Goal: Task Accomplishment & Management: Manage account settings

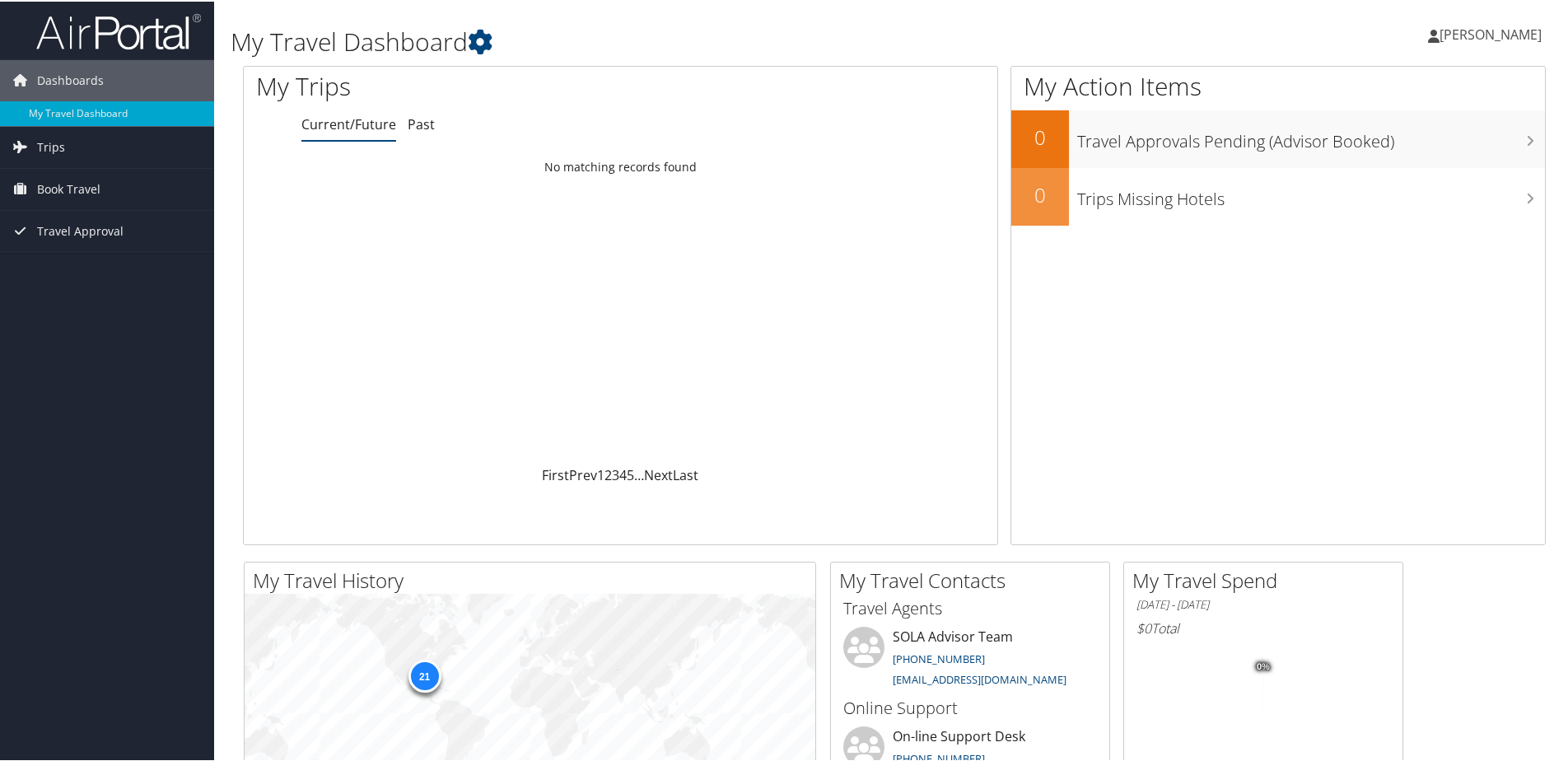
click at [1467, 28] on span "[PERSON_NAME]" at bounding box center [1490, 32] width 102 height 18
click at [1400, 94] on link "My Settings" at bounding box center [1446, 89] width 184 height 28
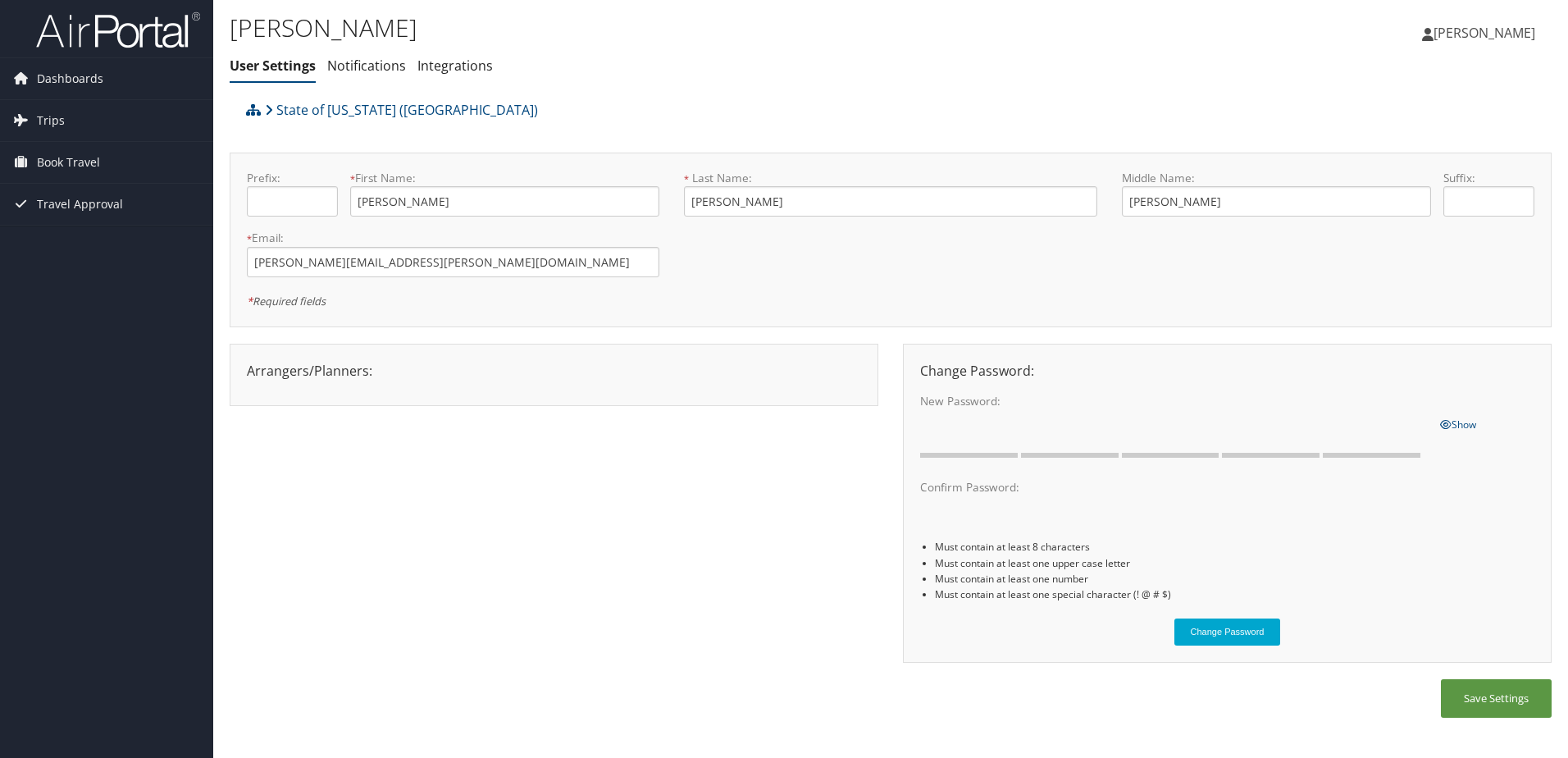
click at [1472, 39] on span "[PERSON_NAME]" at bounding box center [1485, 32] width 101 height 18
click at [1415, 148] on link "View Travel Profile" at bounding box center [1443, 145] width 183 height 27
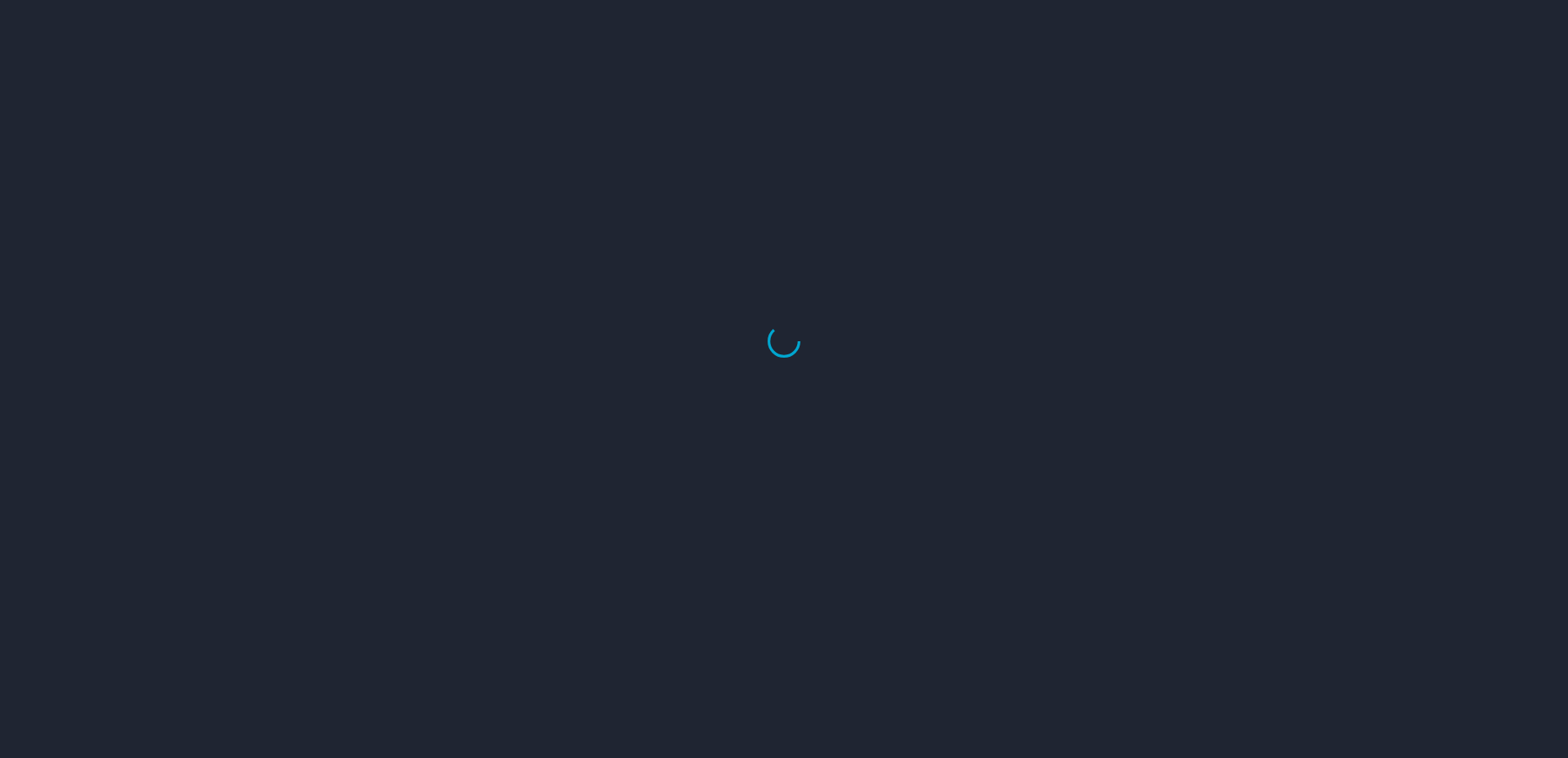
select select "US"
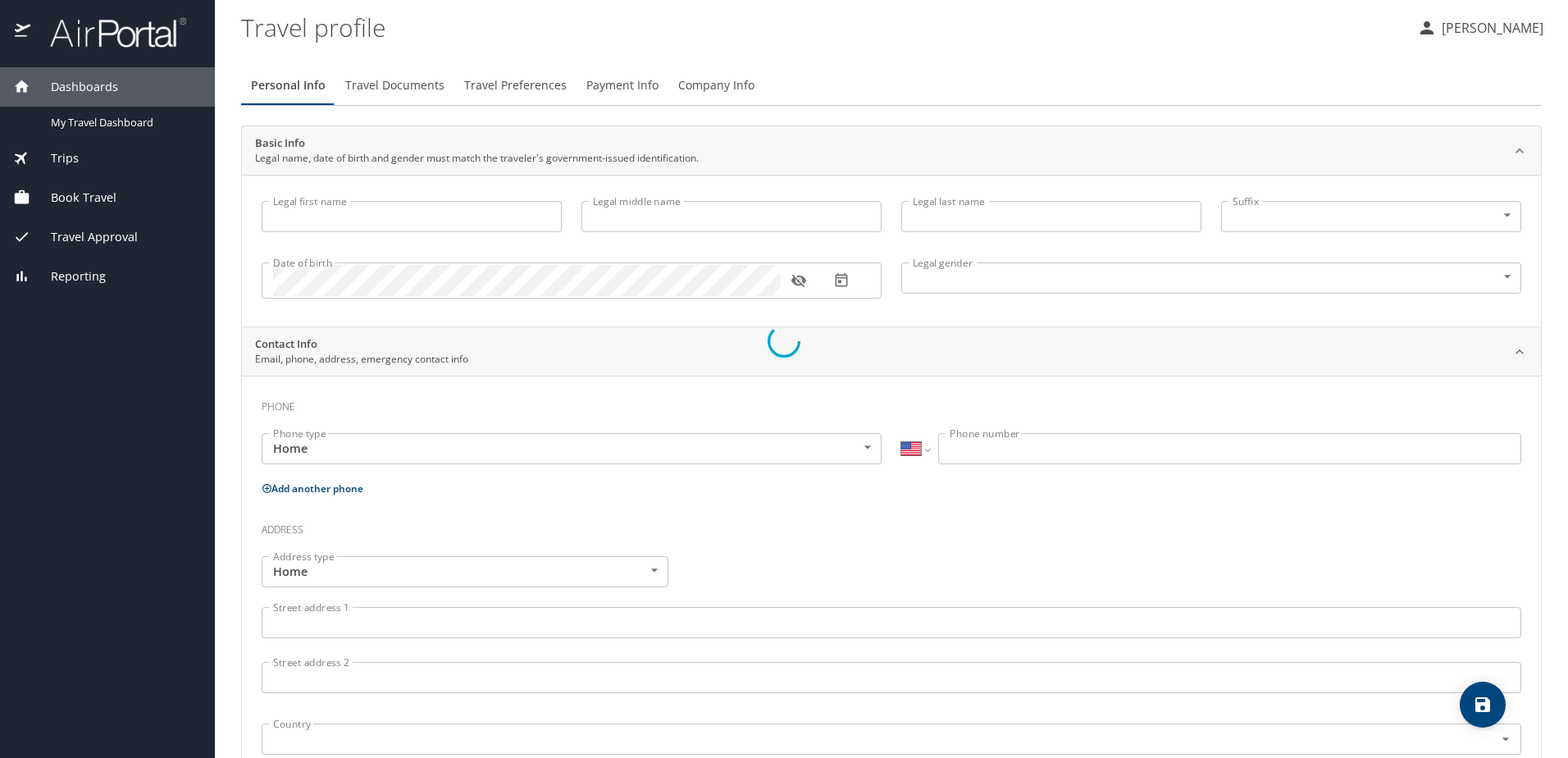
type input "DAVID"
type input "Michael"
type input "BORDELON"
type input "Male"
type input "Dominique"
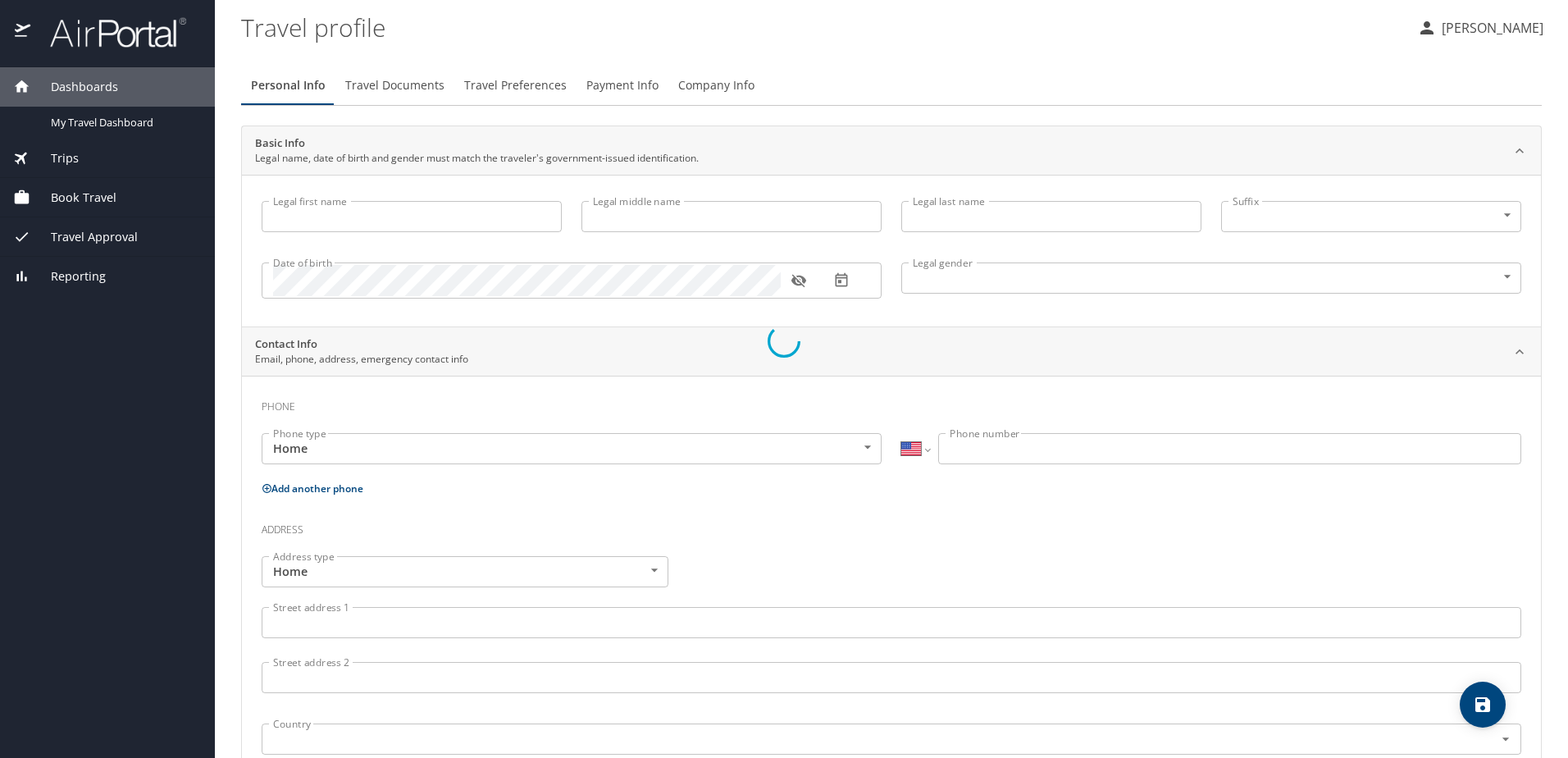
type input "Bordelon"
select select "NL"
type input "86139225"
select select "US"
select select "NL"
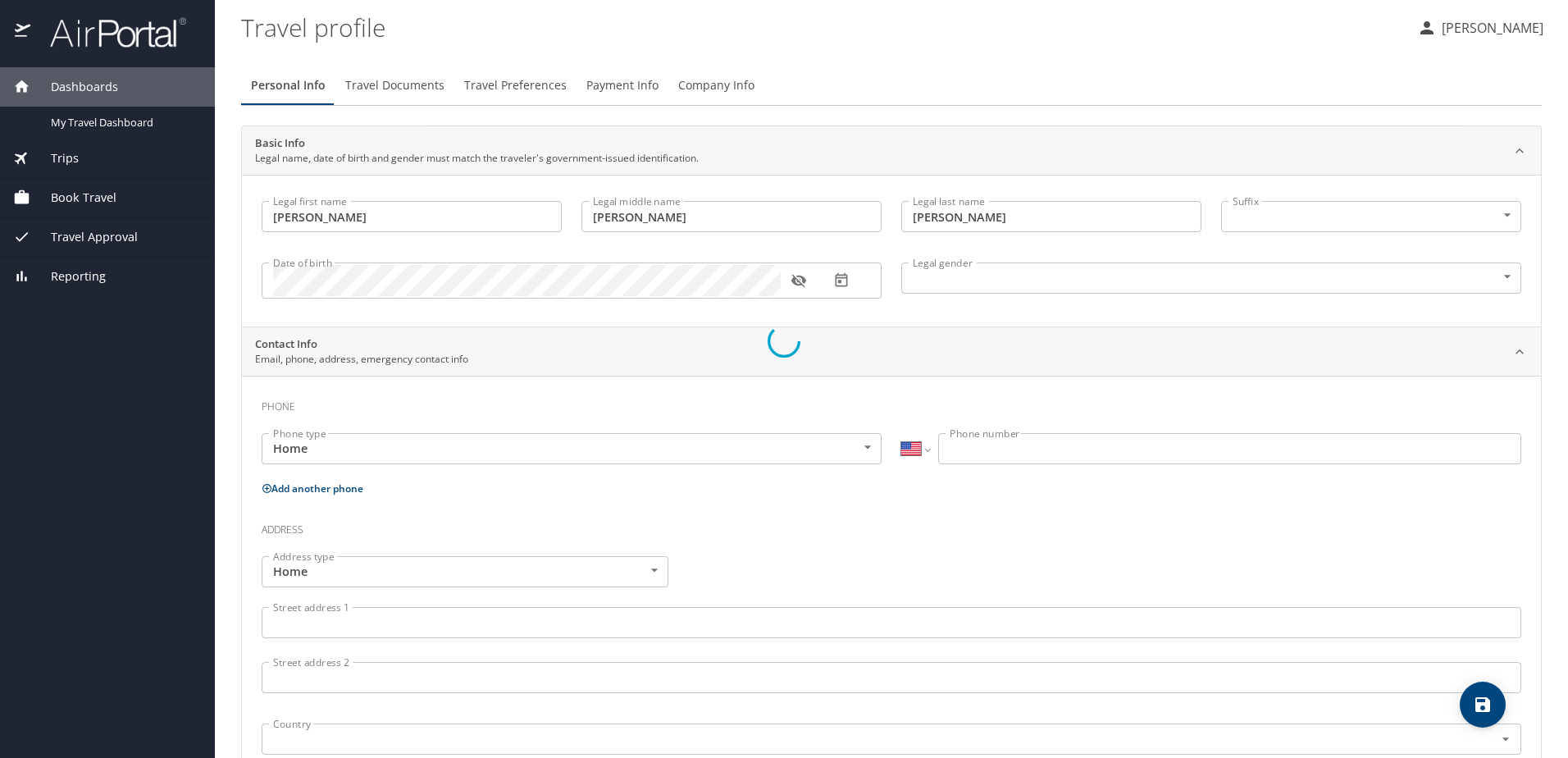
select select "NL"
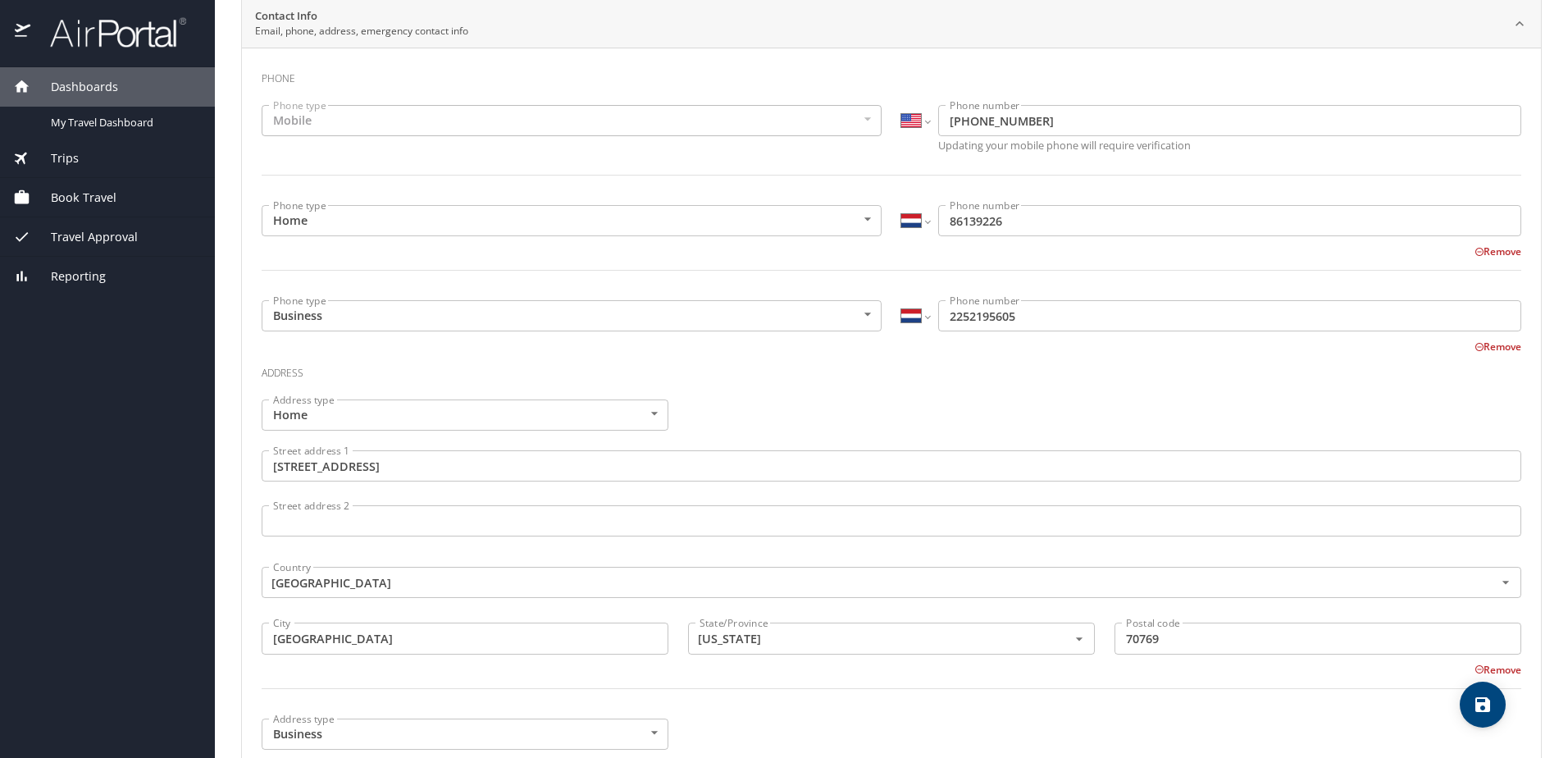
scroll to position [246, 0]
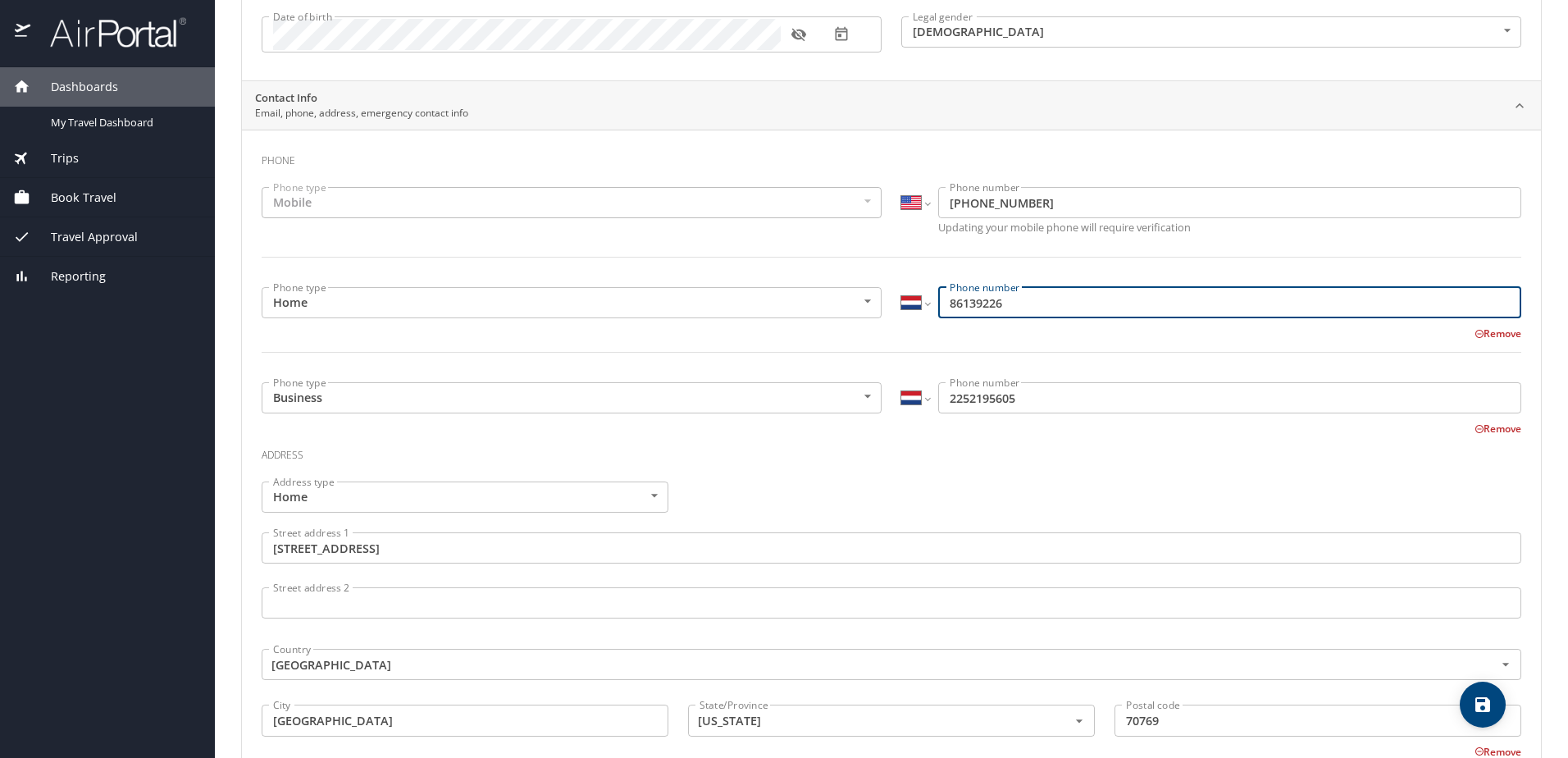
drag, startPoint x: 1033, startPoint y: 301, endPoint x: 913, endPoint y: 306, distance: 120.1
click at [913, 306] on div "International Afghanistan Åland Islands Albania Algeria American Samoa Andorra …" at bounding box center [1212, 302] width 620 height 31
type input "31 86 139 226"
click at [1046, 339] on div "Remove" at bounding box center [882, 332] width 1280 height 20
drag, startPoint x: 1035, startPoint y: 301, endPoint x: 913, endPoint y: 300, distance: 122.0
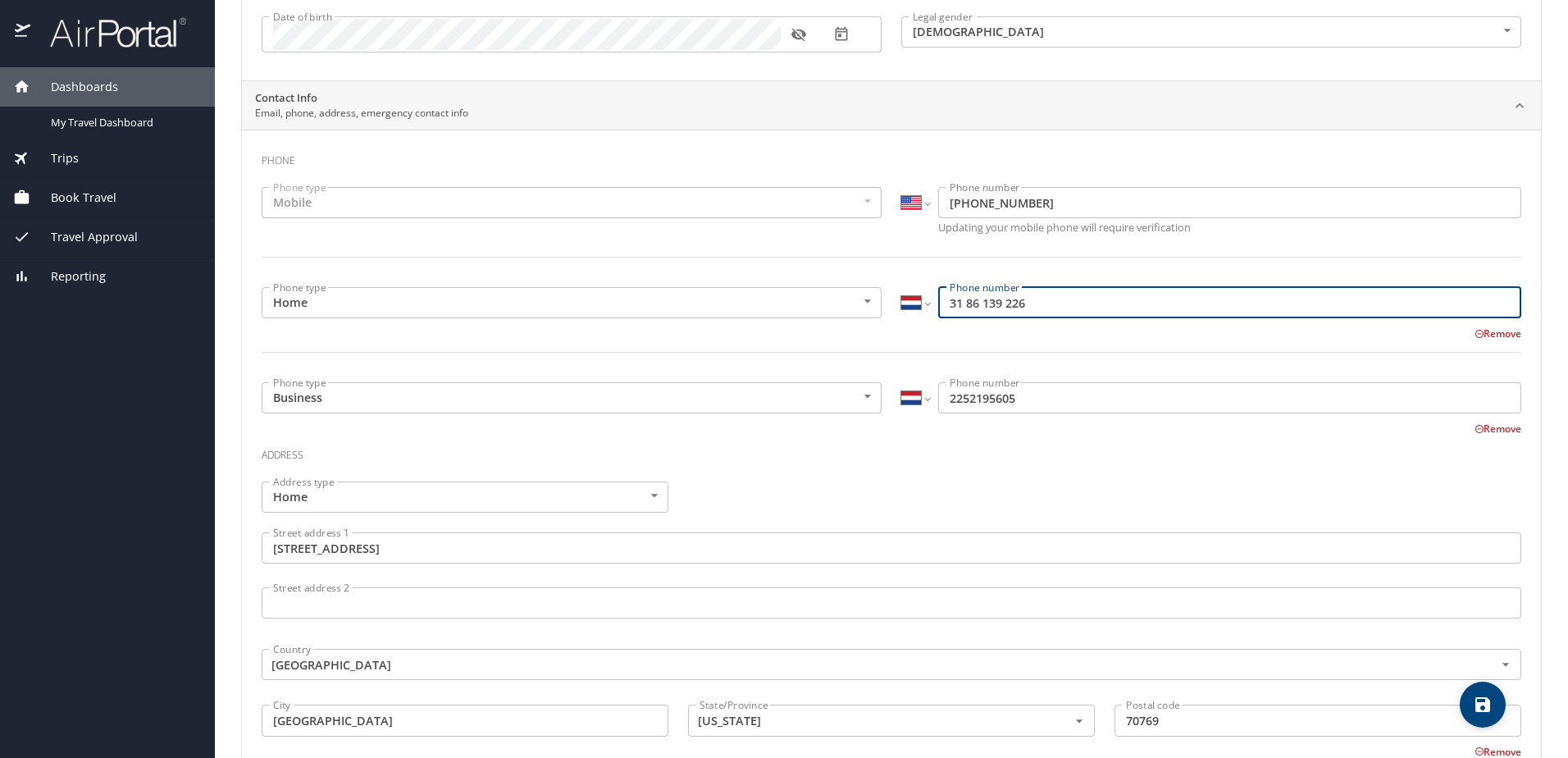
click at [913, 300] on div "International Afghanistan Åland Islands Albania Algeria American Samoa Andorra …" at bounding box center [1212, 302] width 620 height 31
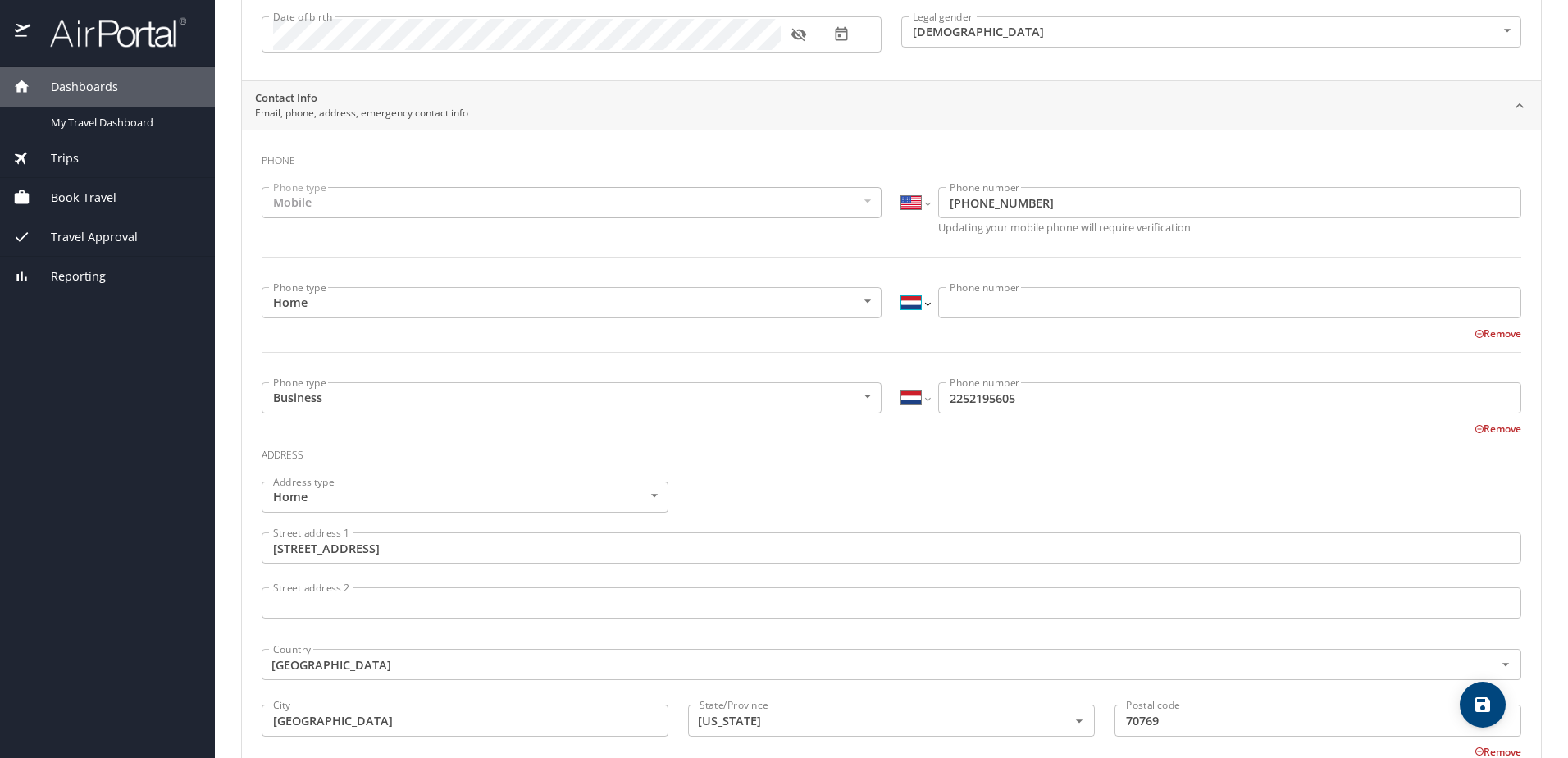
click at [922, 300] on select "International Afghanistan Åland Islands Albania Algeria American Samoa Andorra …" at bounding box center [915, 302] width 27 height 31
select select "US"
click at [902, 287] on select "International Afghanistan Åland Islands Albania Algeria American Samoa Andorra …" at bounding box center [915, 302] width 27 height 31
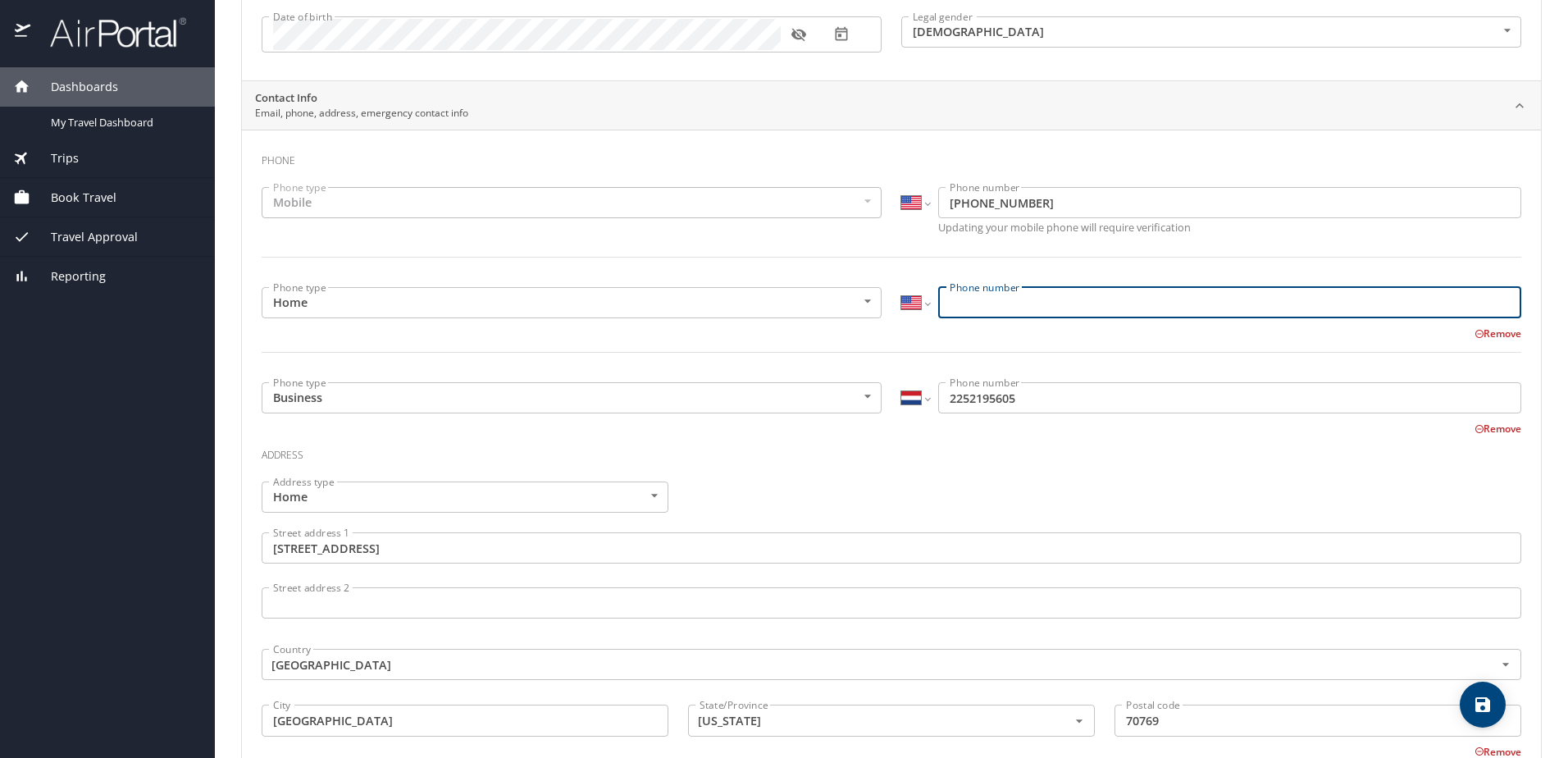
click at [968, 310] on input "Phone number" at bounding box center [1230, 302] width 583 height 31
type input "(318) 613-9226"
drag, startPoint x: 968, startPoint y: 317, endPoint x: 921, endPoint y: 399, distance: 94.5
click at [921, 399] on select "International Afghanistan Åland Islands Albania Algeria American Samoa Andorra …" at bounding box center [915, 397] width 27 height 31
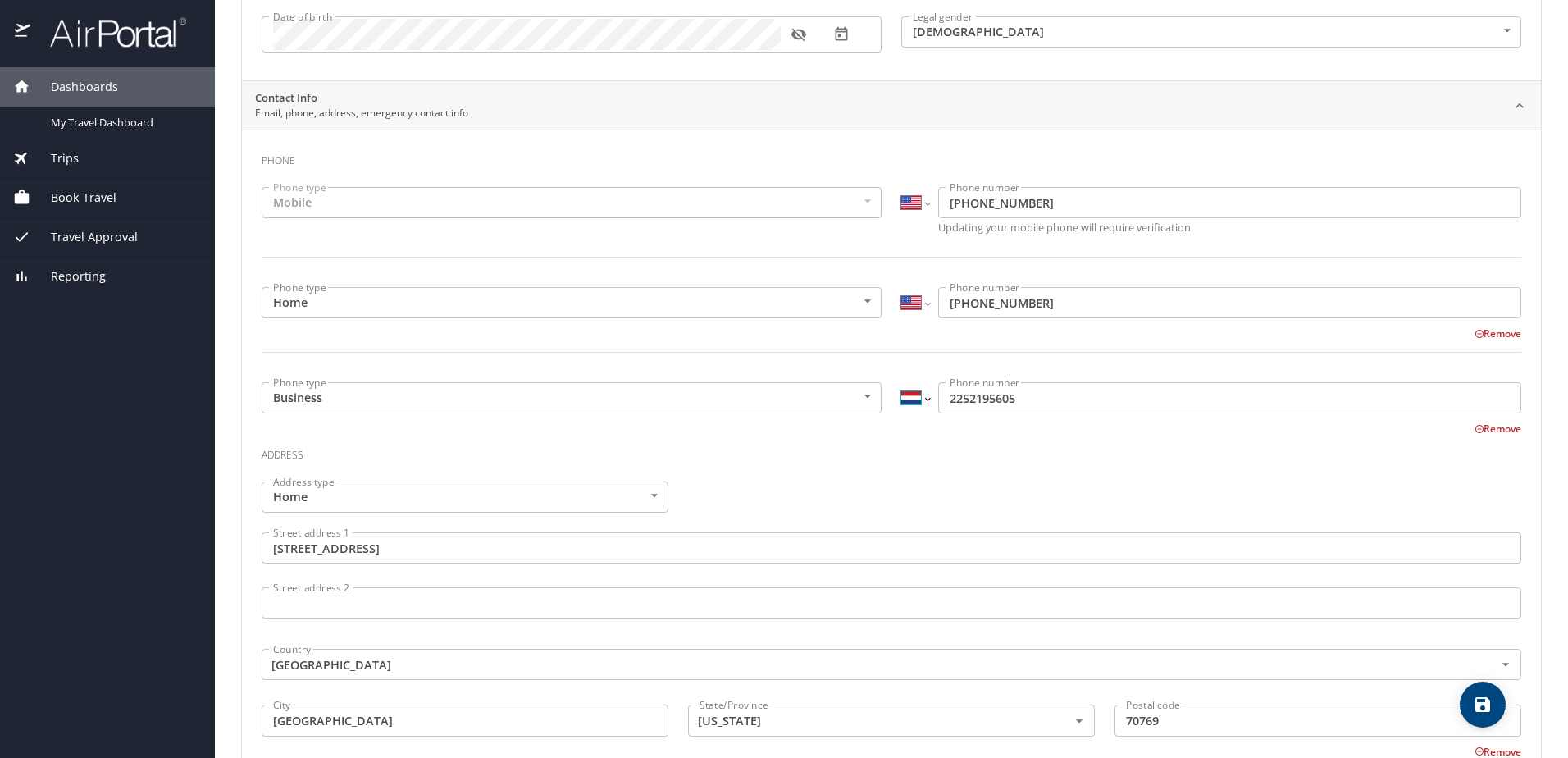
select select "US"
click at [902, 382] on select "International Afghanistan Åland Islands Albania Algeria American Samoa Andorra …" at bounding box center [915, 397] width 27 height 31
type input "(225) 219-5605"
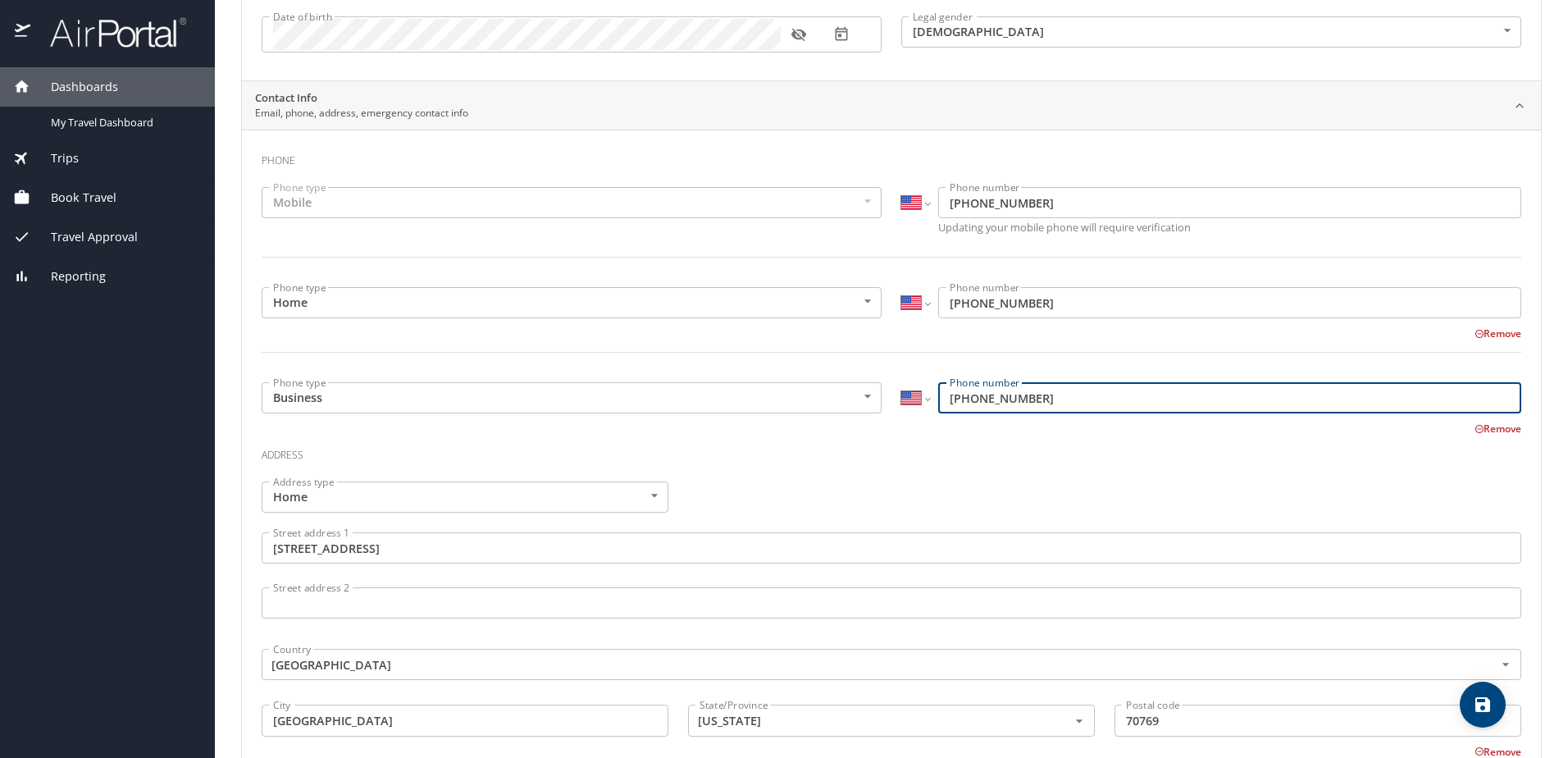
click at [1046, 399] on input "(225) 219-5605" at bounding box center [1230, 397] width 583 height 31
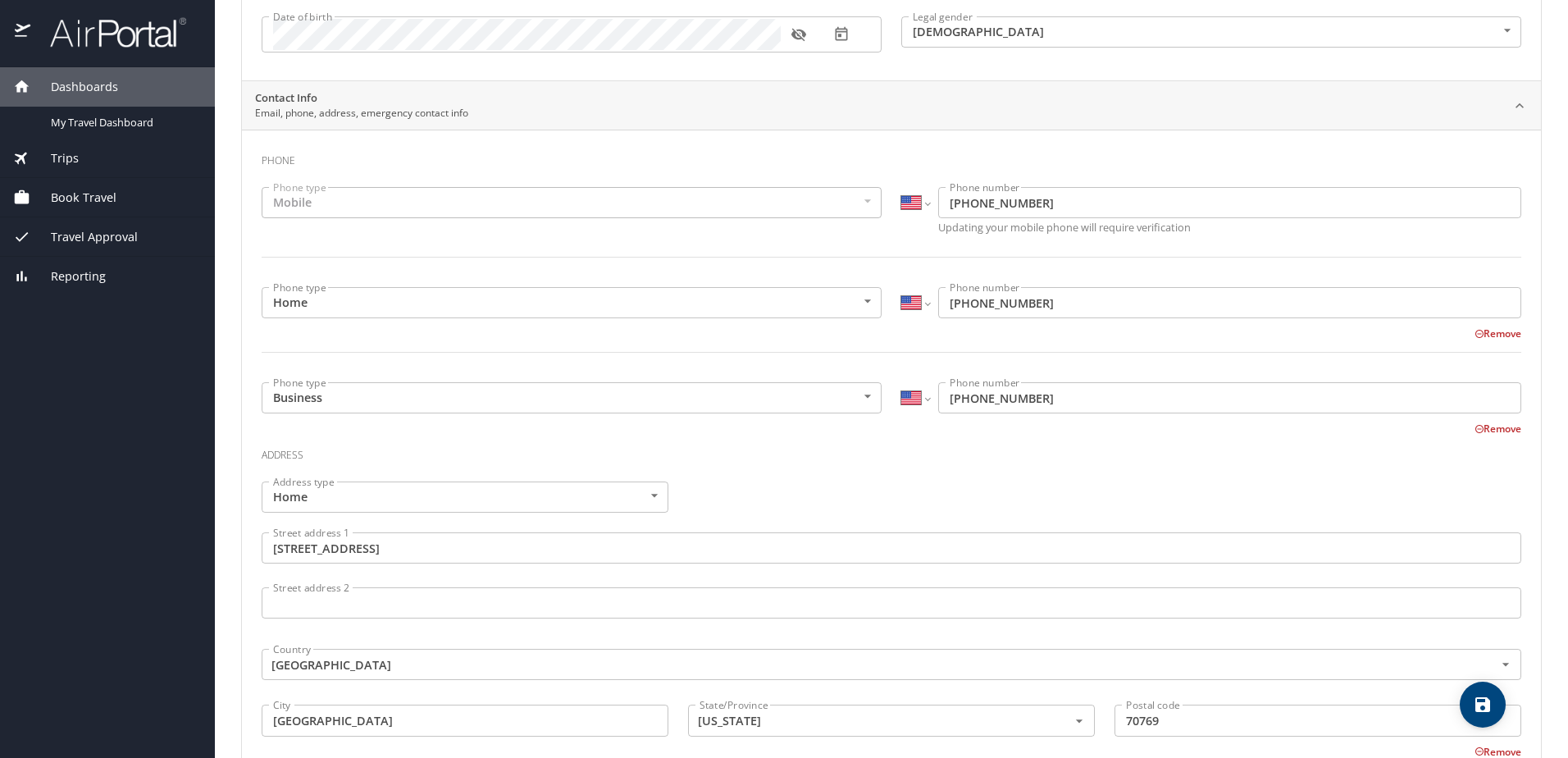
click at [1034, 446] on h3 "Address" at bounding box center [891, 450] width 1260 height 27
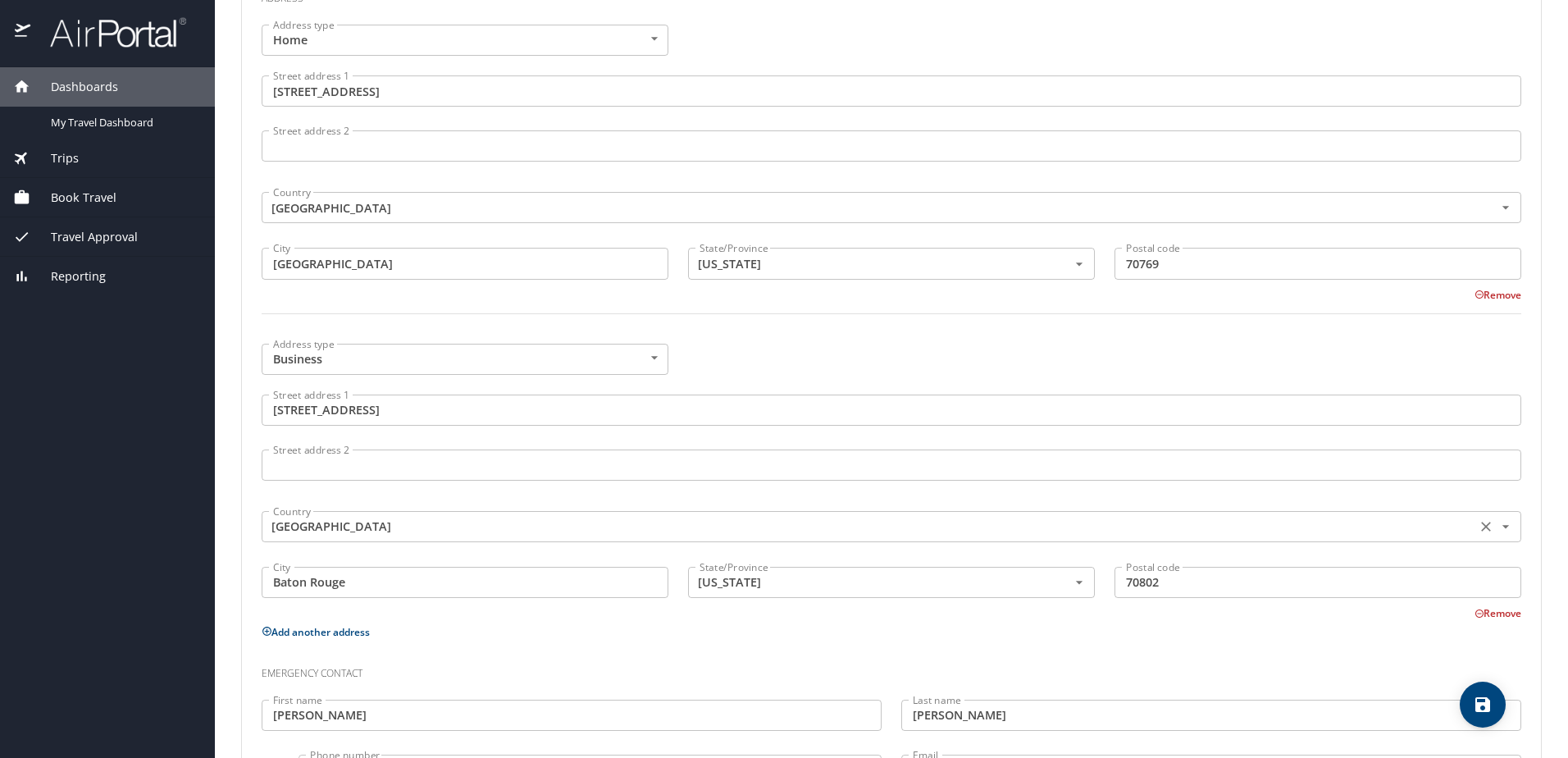
scroll to position [785, 0]
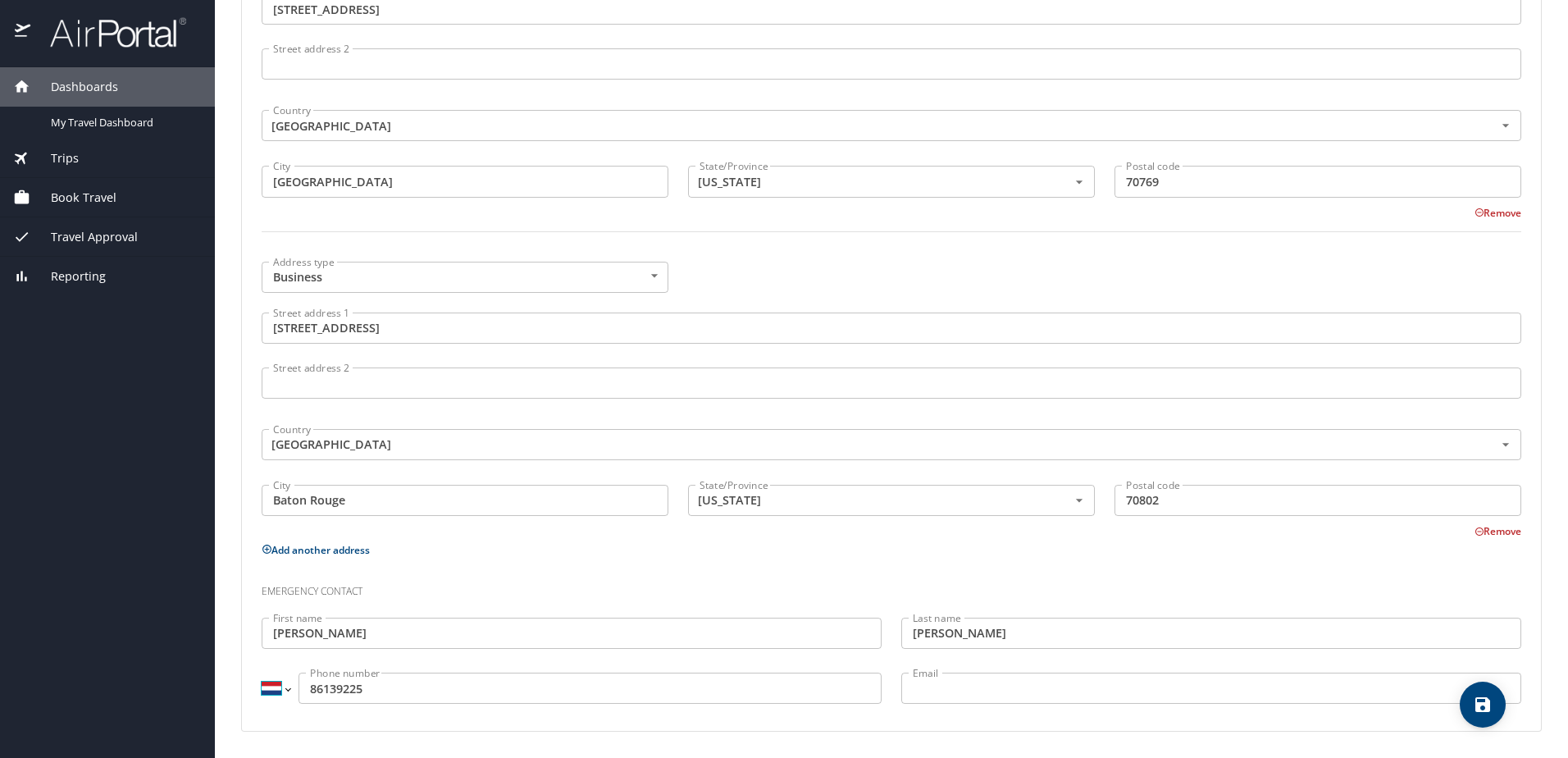
click at [289, 688] on select "International Afghanistan Åland Islands Albania Algeria American Samoa Andorra …" at bounding box center [275, 688] width 27 height 31
select select "US"
click at [262, 673] on select "International Afghanistan Åland Islands Albania Algeria American Samoa Andorra …" at bounding box center [275, 688] width 27 height 31
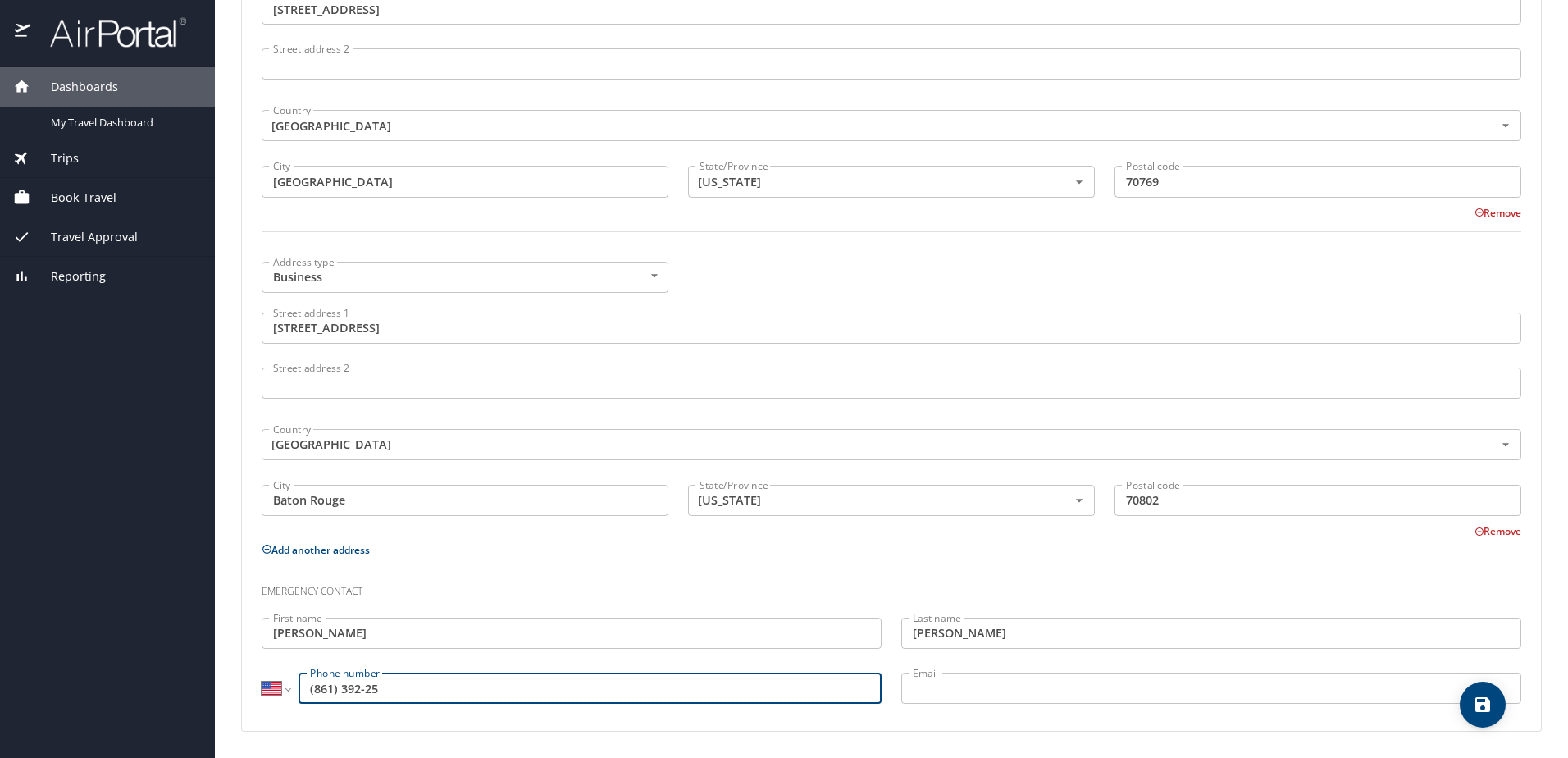
drag, startPoint x: 418, startPoint y: 683, endPoint x: 296, endPoint y: 685, distance: 122.0
click at [296, 685] on div "International Afghanistan Åland Islands Albania Algeria American Samoa Andorra …" at bounding box center [572, 688] width 620 height 31
type input "(318) 613-9225"
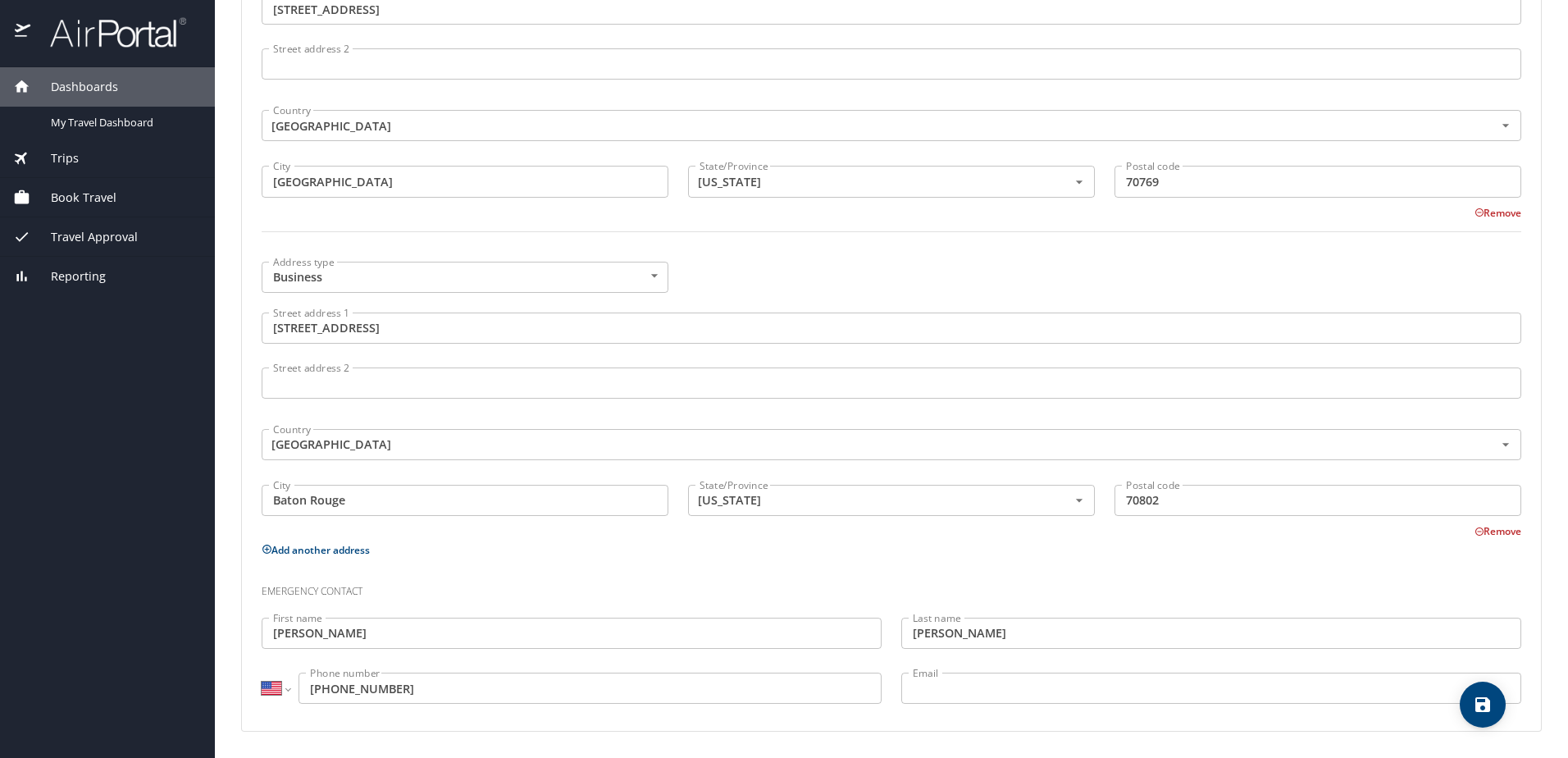
click at [1057, 729] on div "Phone Phone type Mobile Mobile Phone type International Afghanistan Åland Islan…" at bounding box center [891, 160] width 1300 height 1140
click at [1484, 712] on icon "save" at bounding box center [1484, 705] width 15 height 15
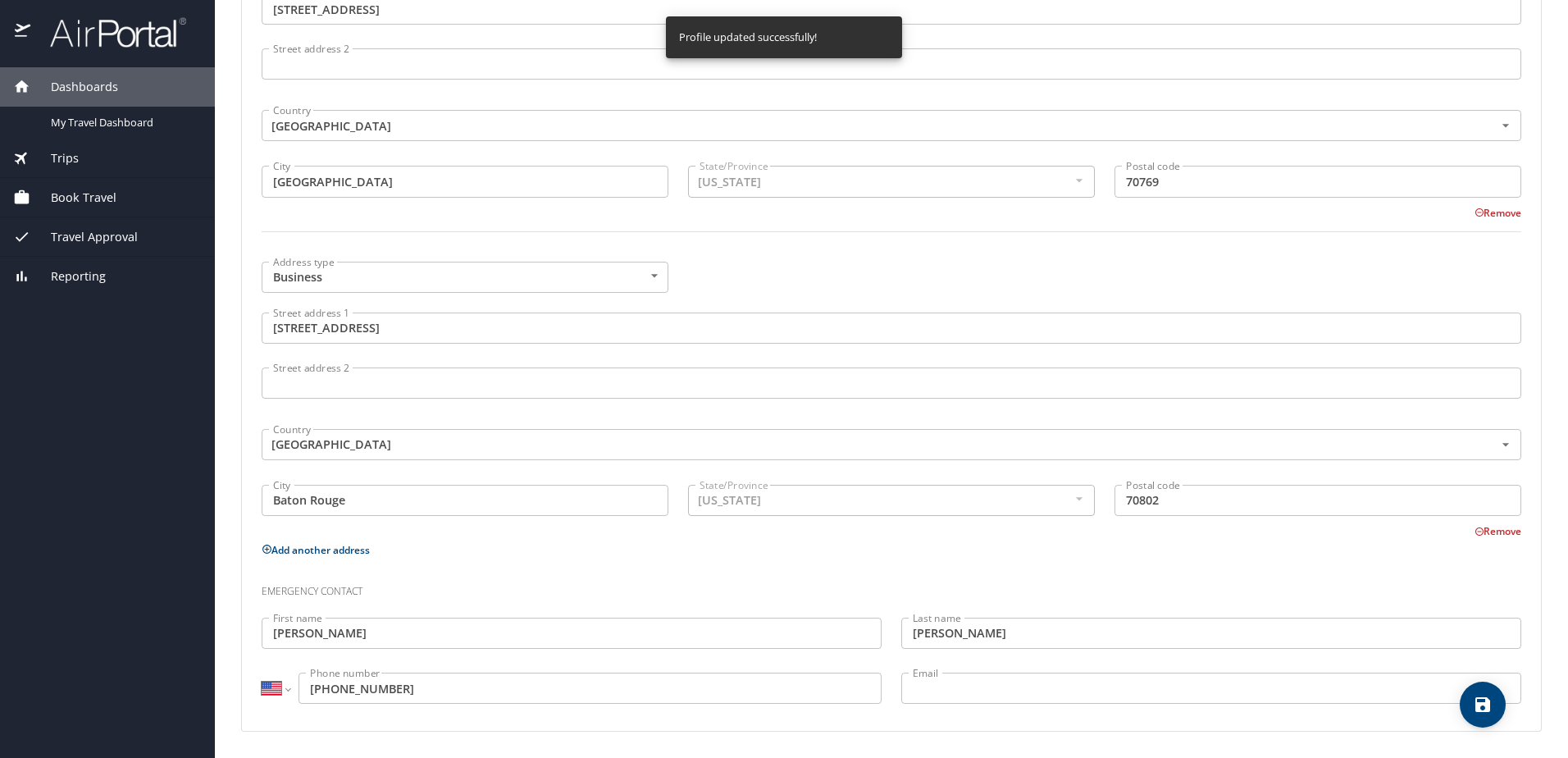
select select "US"
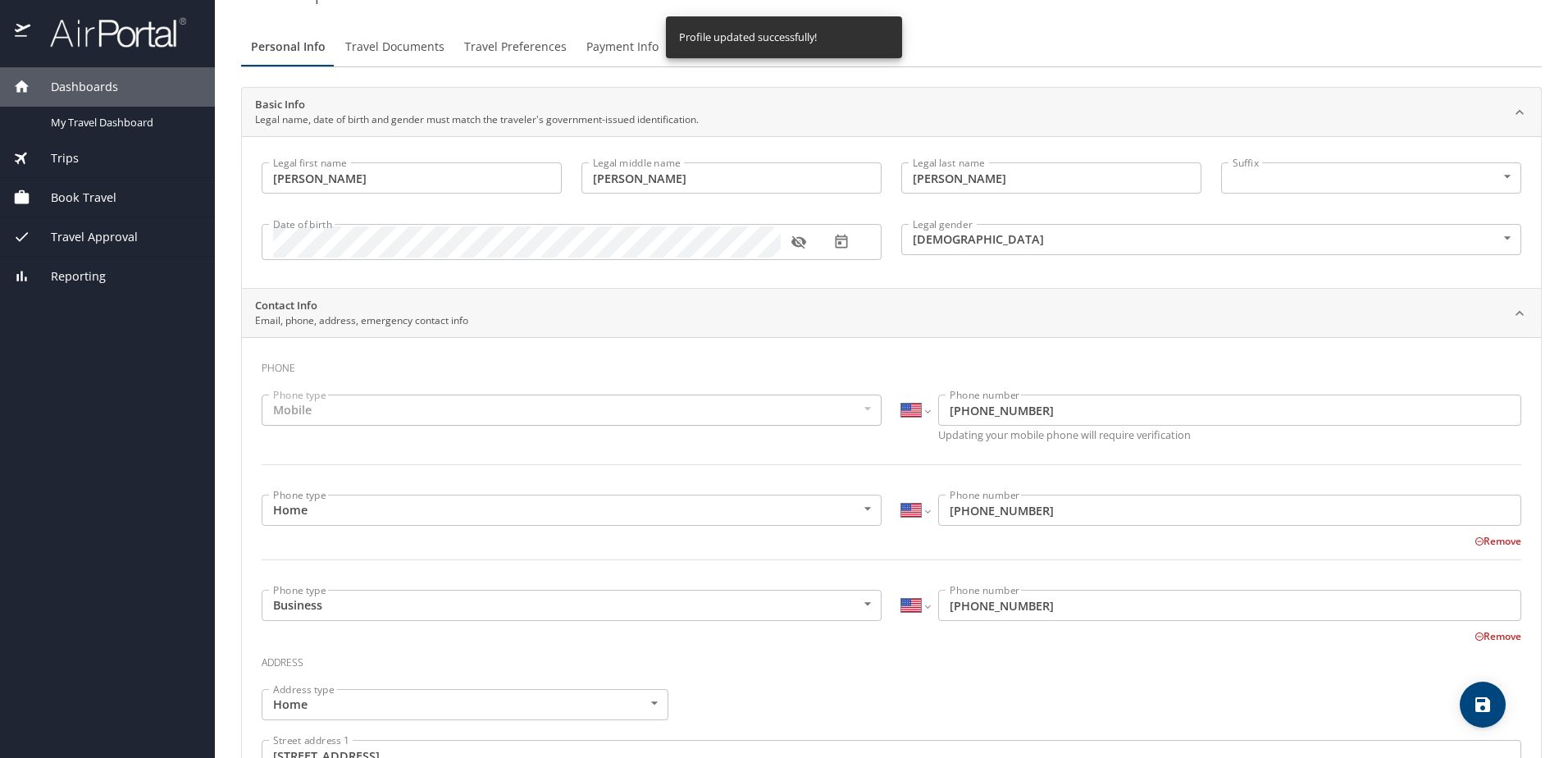
scroll to position [0, 0]
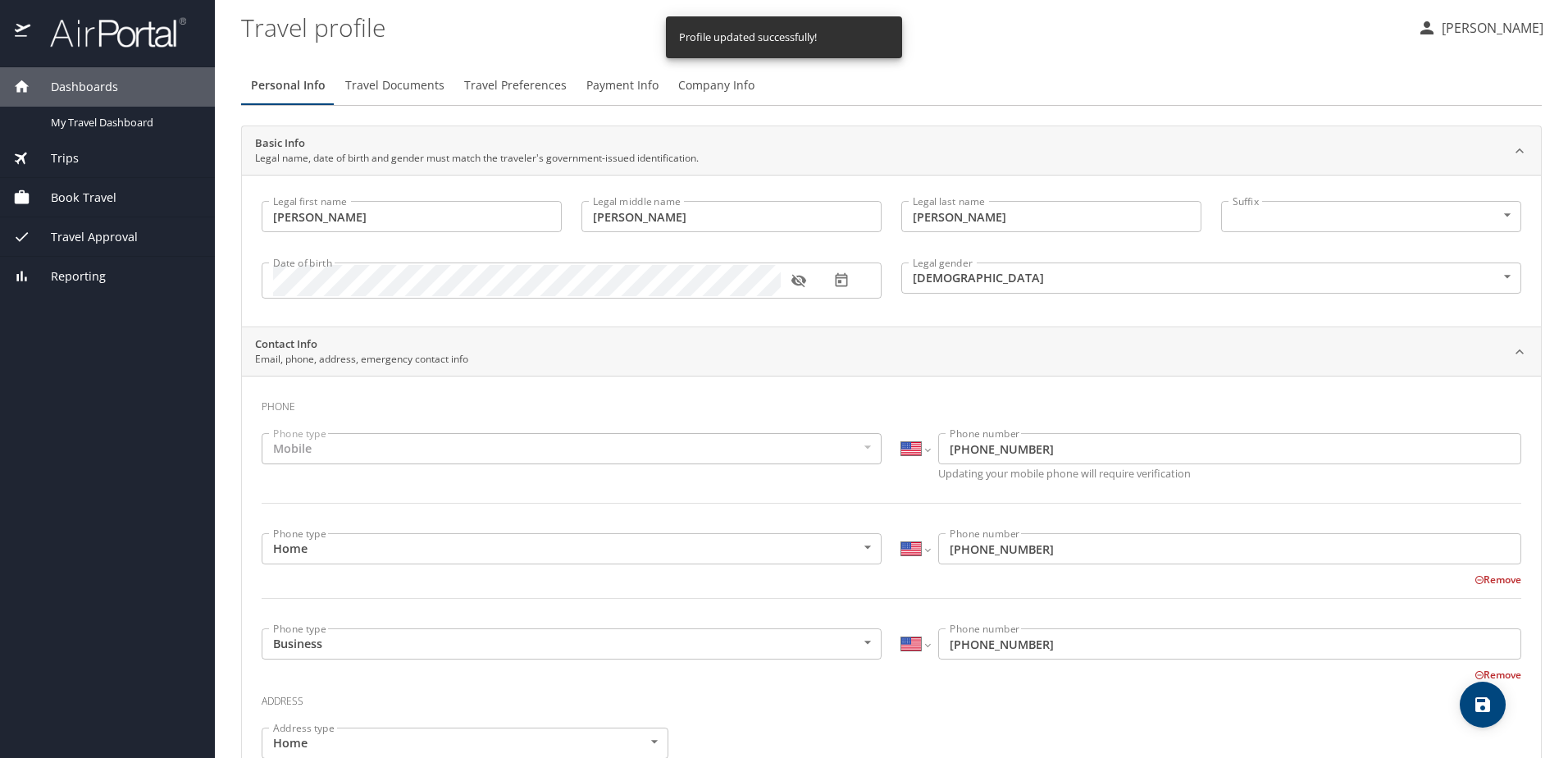
click at [426, 88] on span "Travel Documents" at bounding box center [394, 86] width 100 height 21
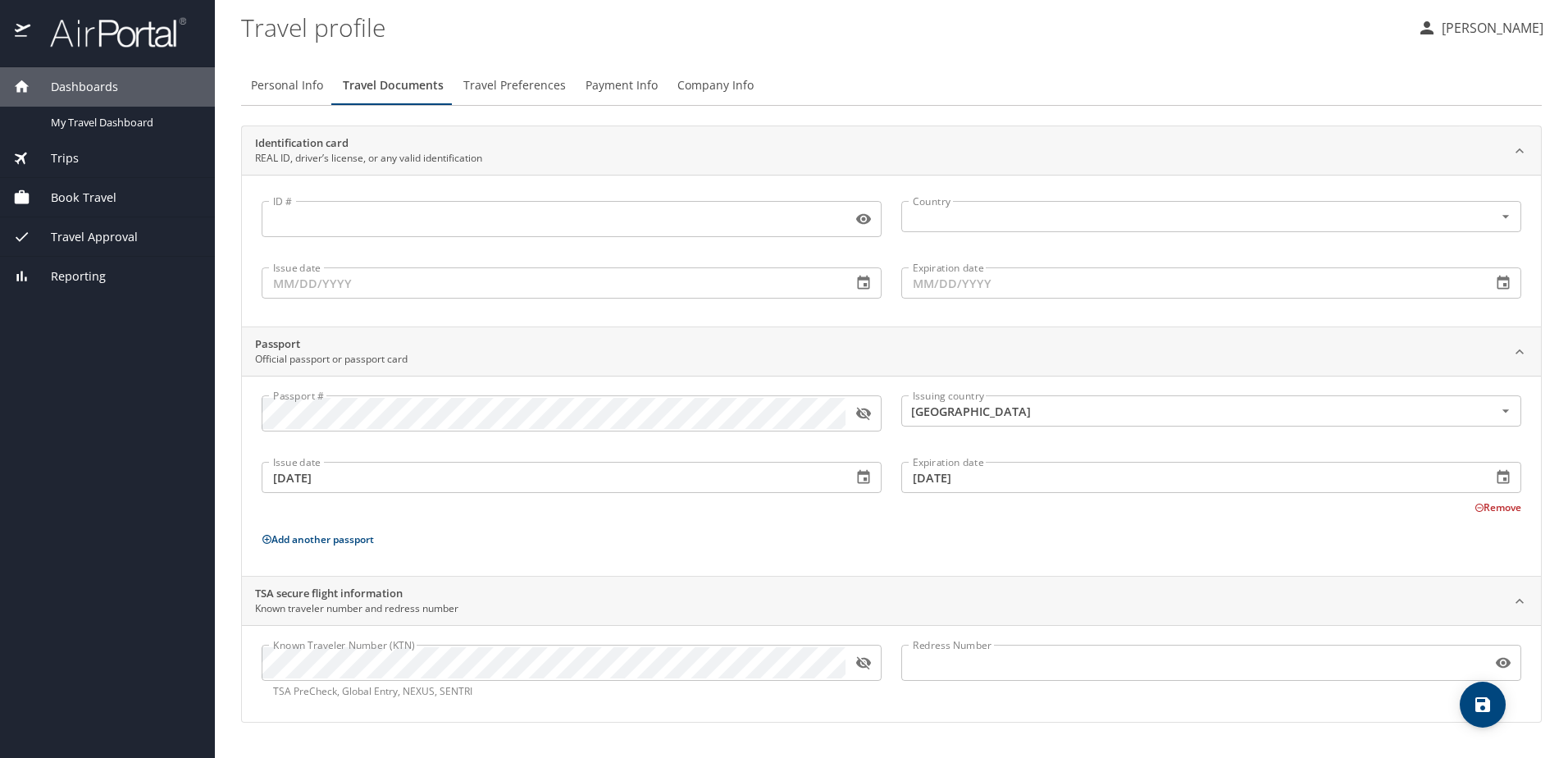
click at [339, 206] on input "ID #" at bounding box center [554, 219] width 584 height 31
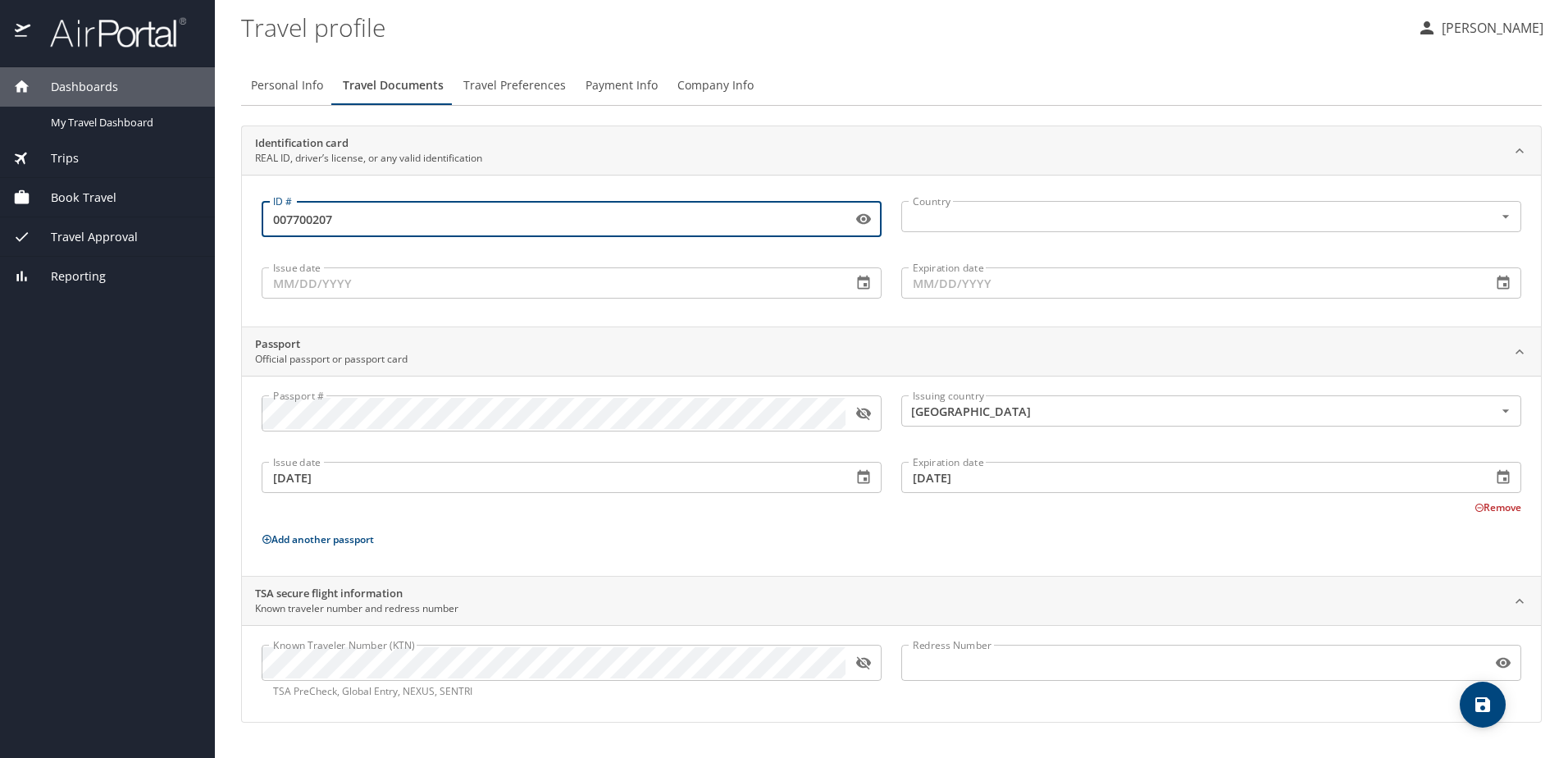
type input "007700207"
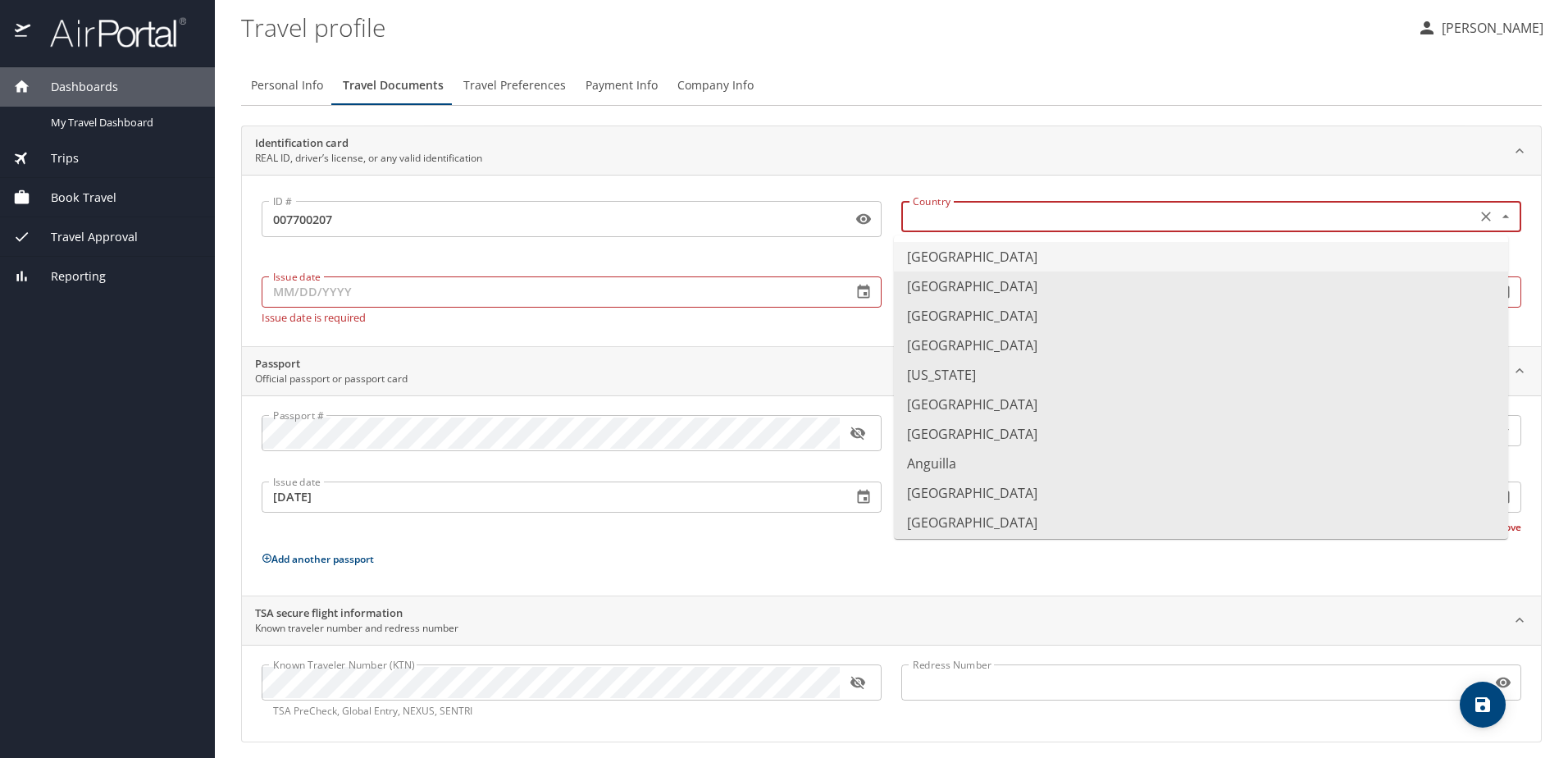
click at [956, 216] on input "text" at bounding box center [1187, 216] width 562 height 21
click at [969, 261] on li "United States of America" at bounding box center [1201, 256] width 614 height 29
type input "United States of America"
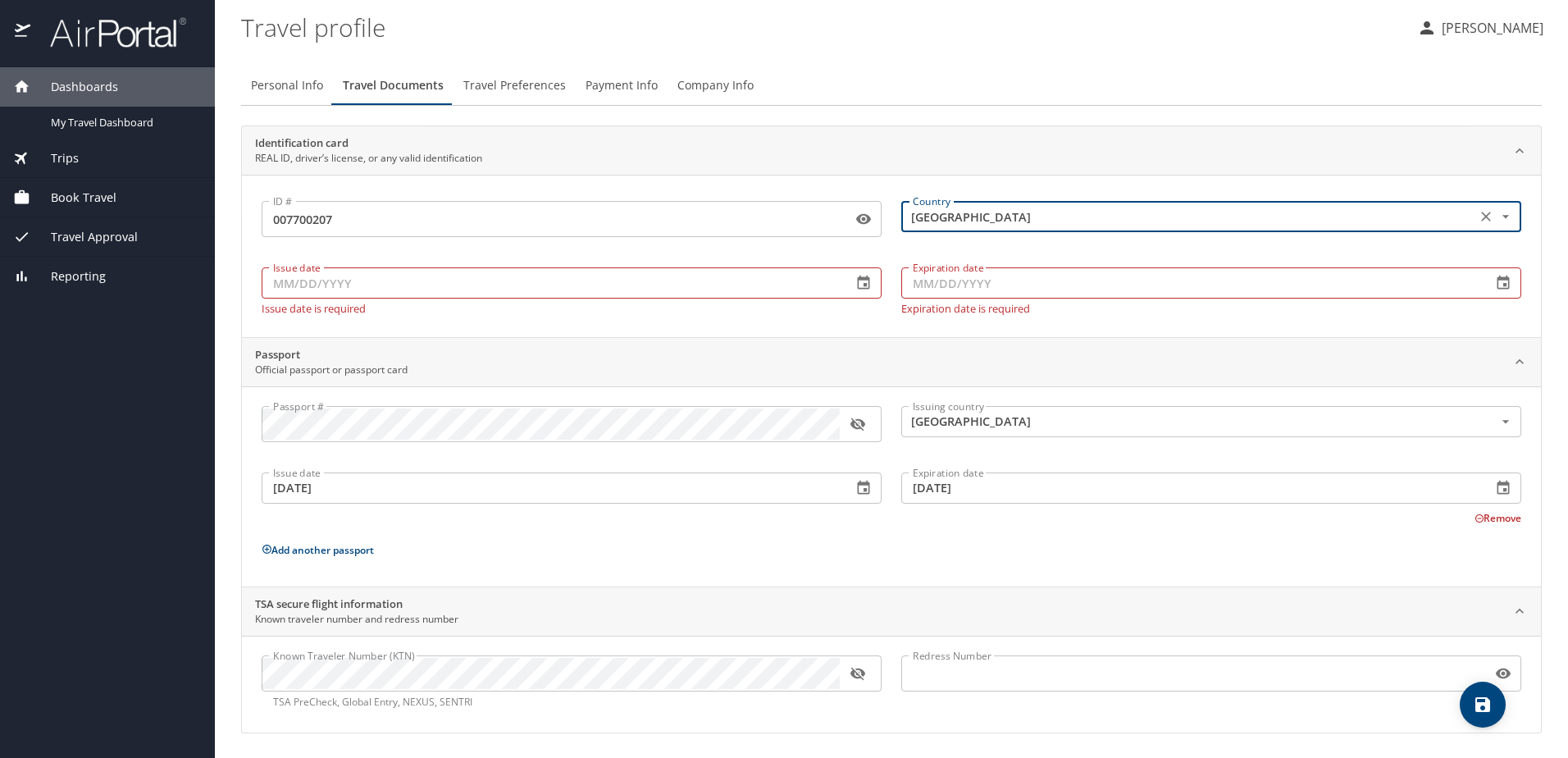
click at [590, 280] on input "Issue date" at bounding box center [550, 282] width 577 height 31
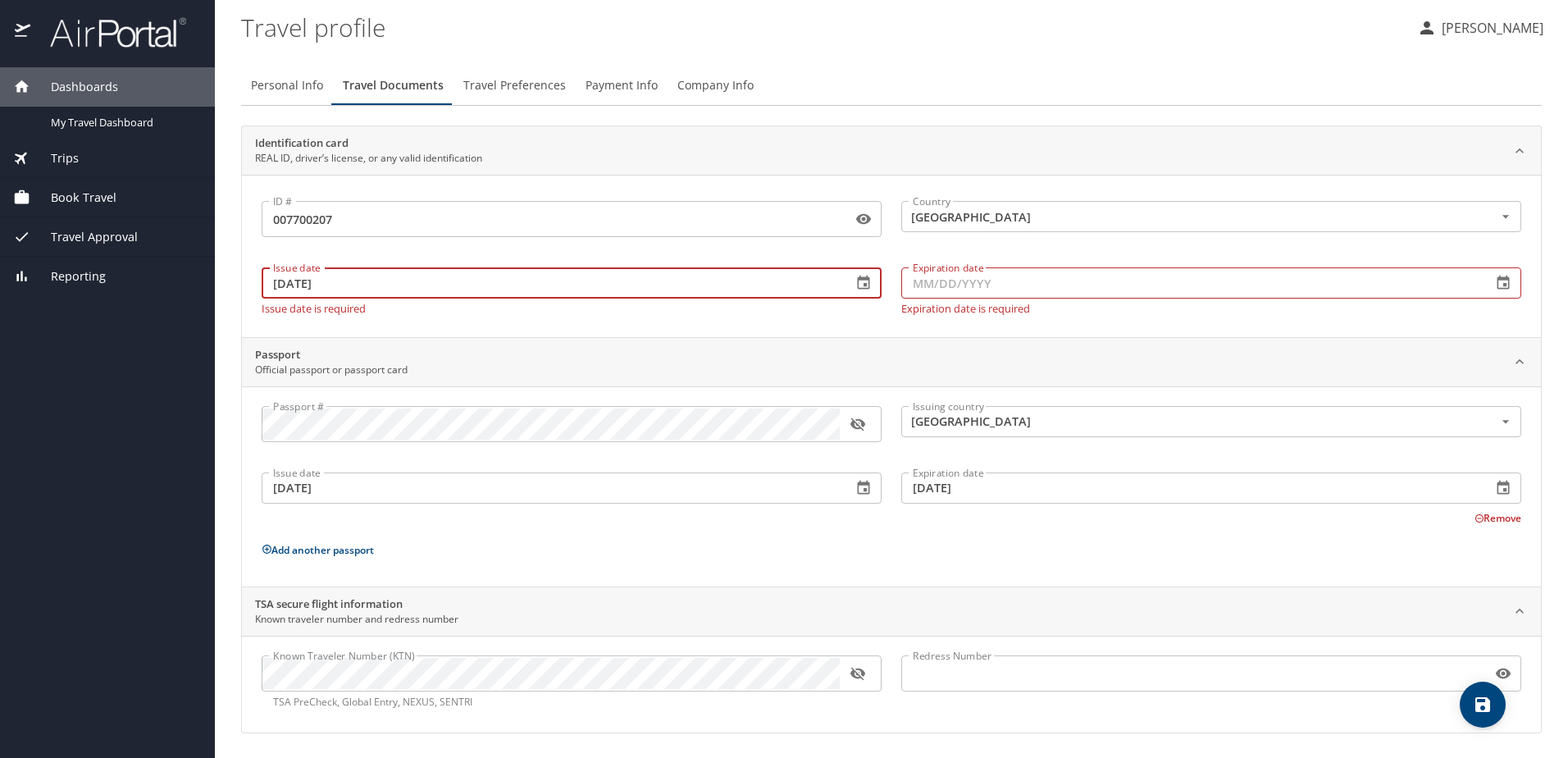
type input "12/30/2024"
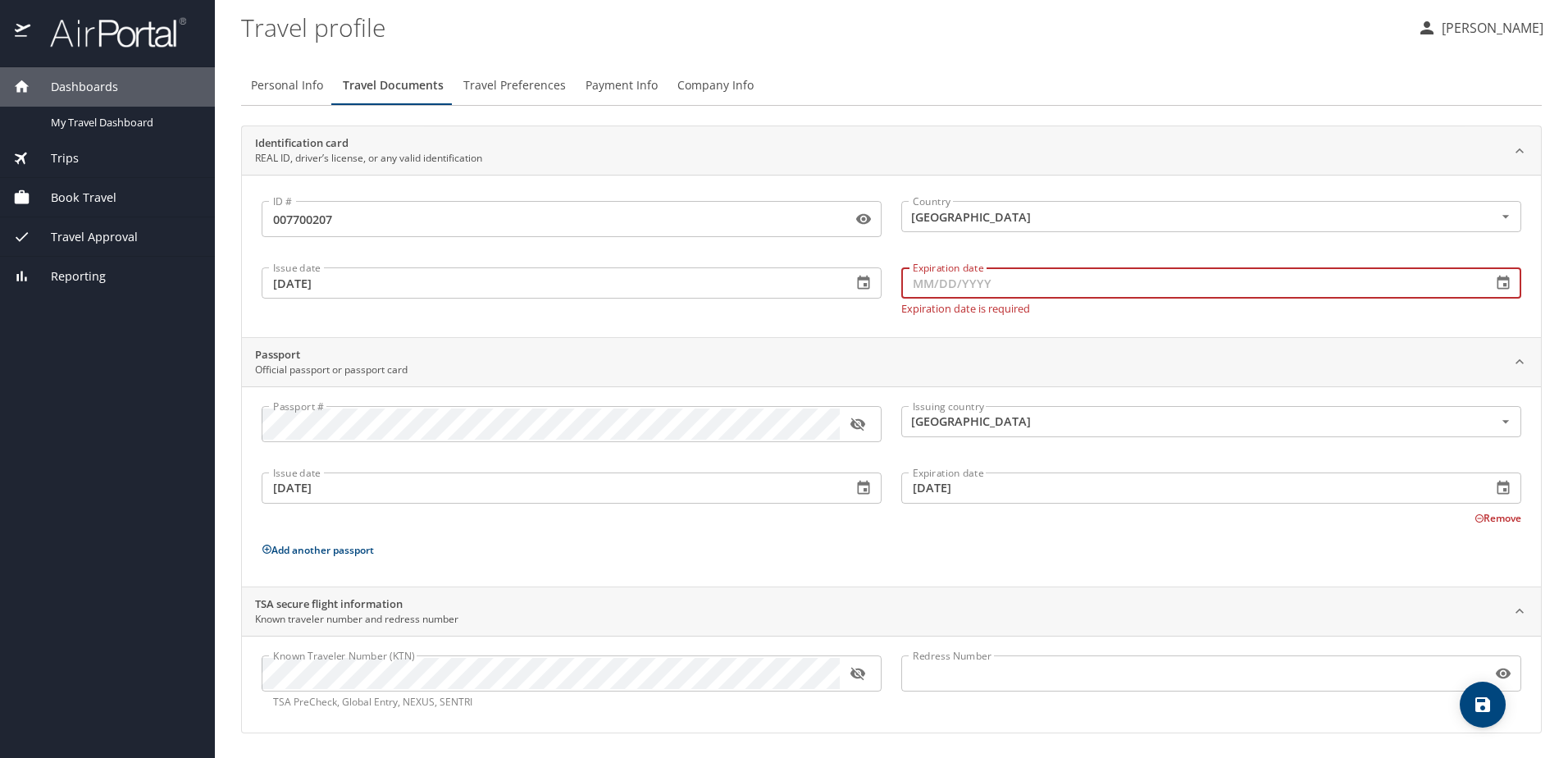
click at [939, 289] on input "Expiration date" at bounding box center [1190, 282] width 577 height 31
type input "01/07/2031"
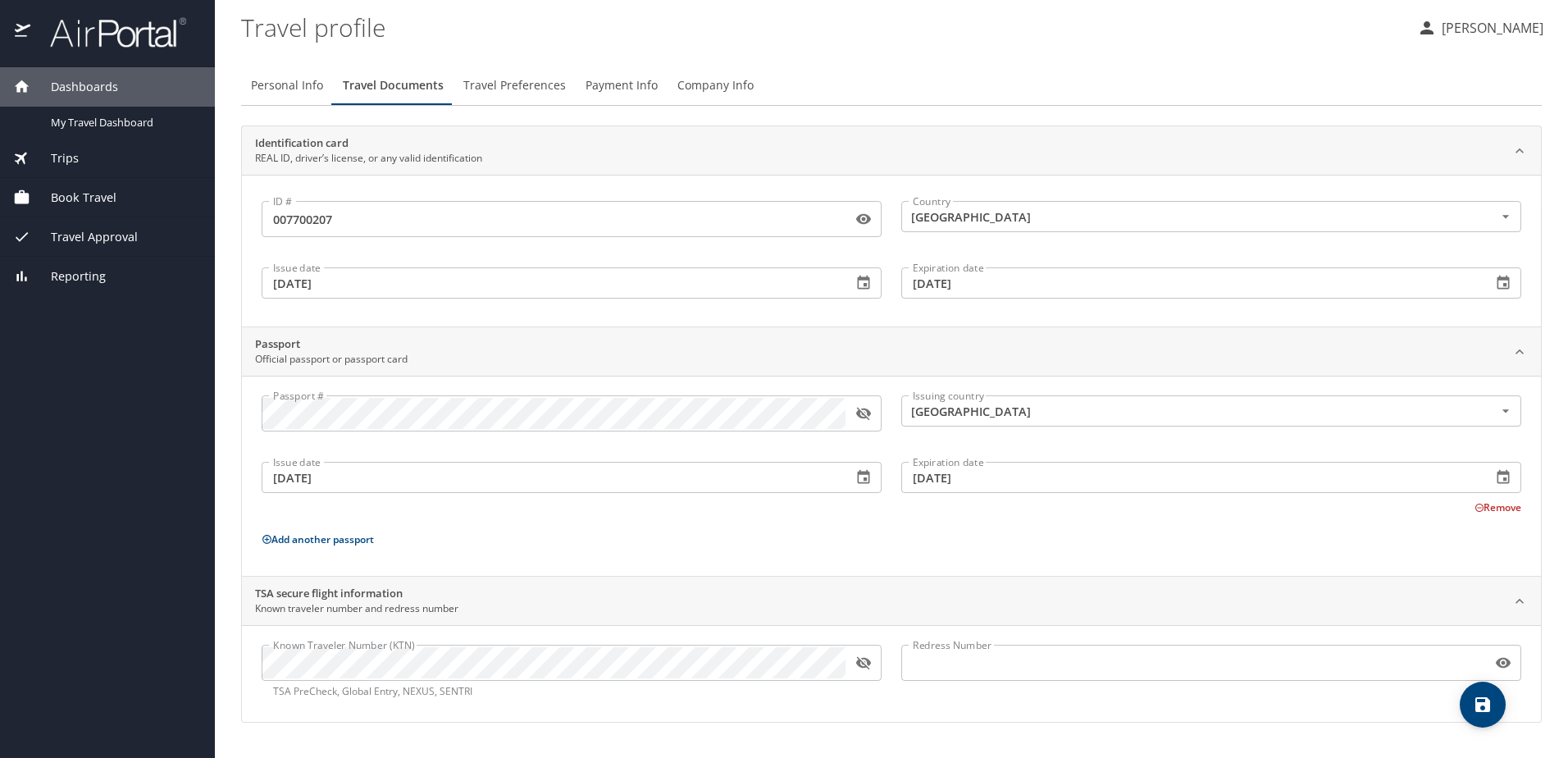
click at [909, 329] on div "Identification card REAL ID, driver’s license, or any valid identification ID #…" at bounding box center [891, 424] width 1301 height 597
click at [1476, 703] on icon "save" at bounding box center [1484, 705] width 15 height 15
click at [484, 98] on button "Travel Preferences" at bounding box center [515, 85] width 122 height 40
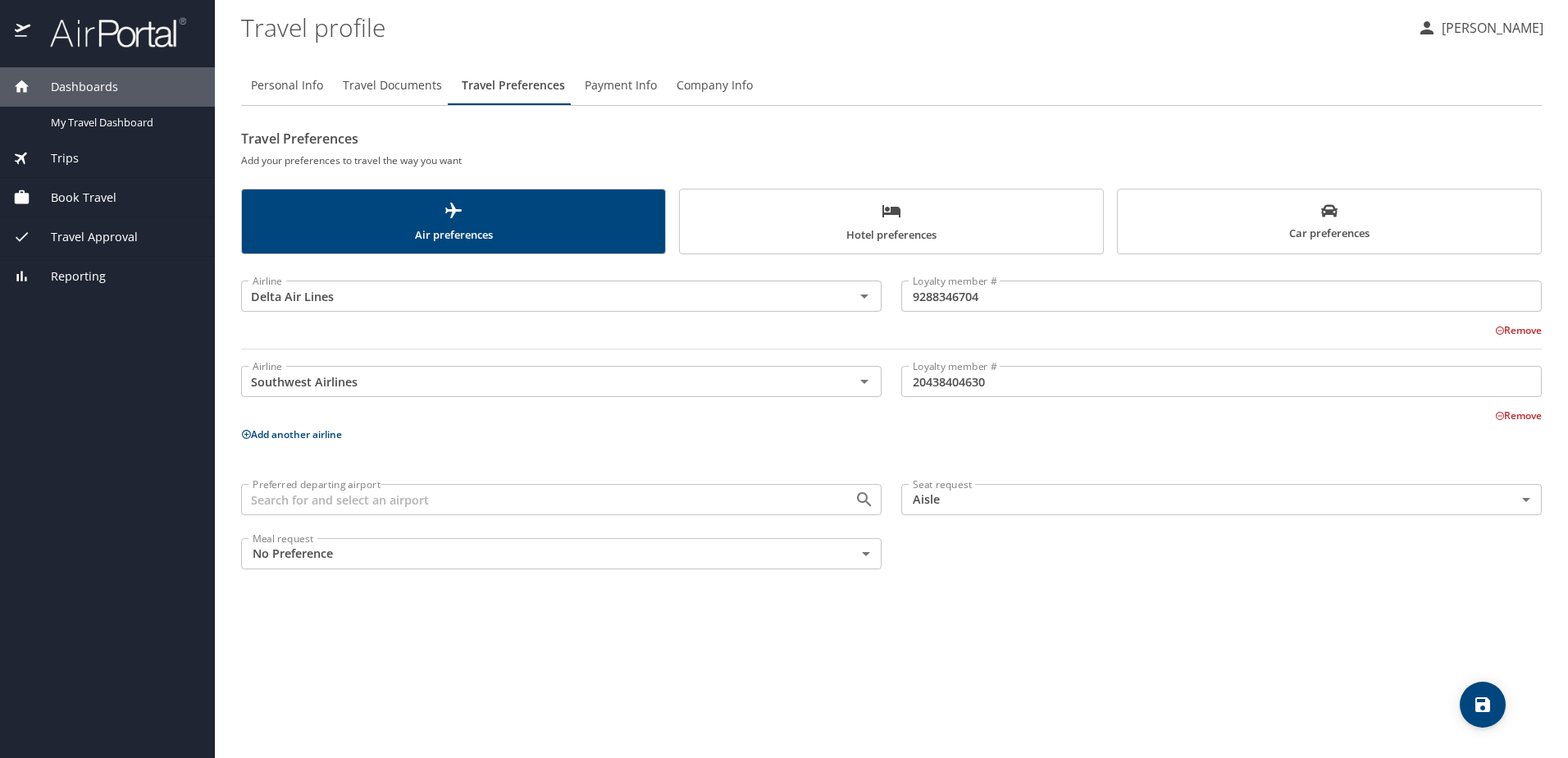
click at [810, 239] on span "Hotel preferences" at bounding box center [892, 223] width 404 height 44
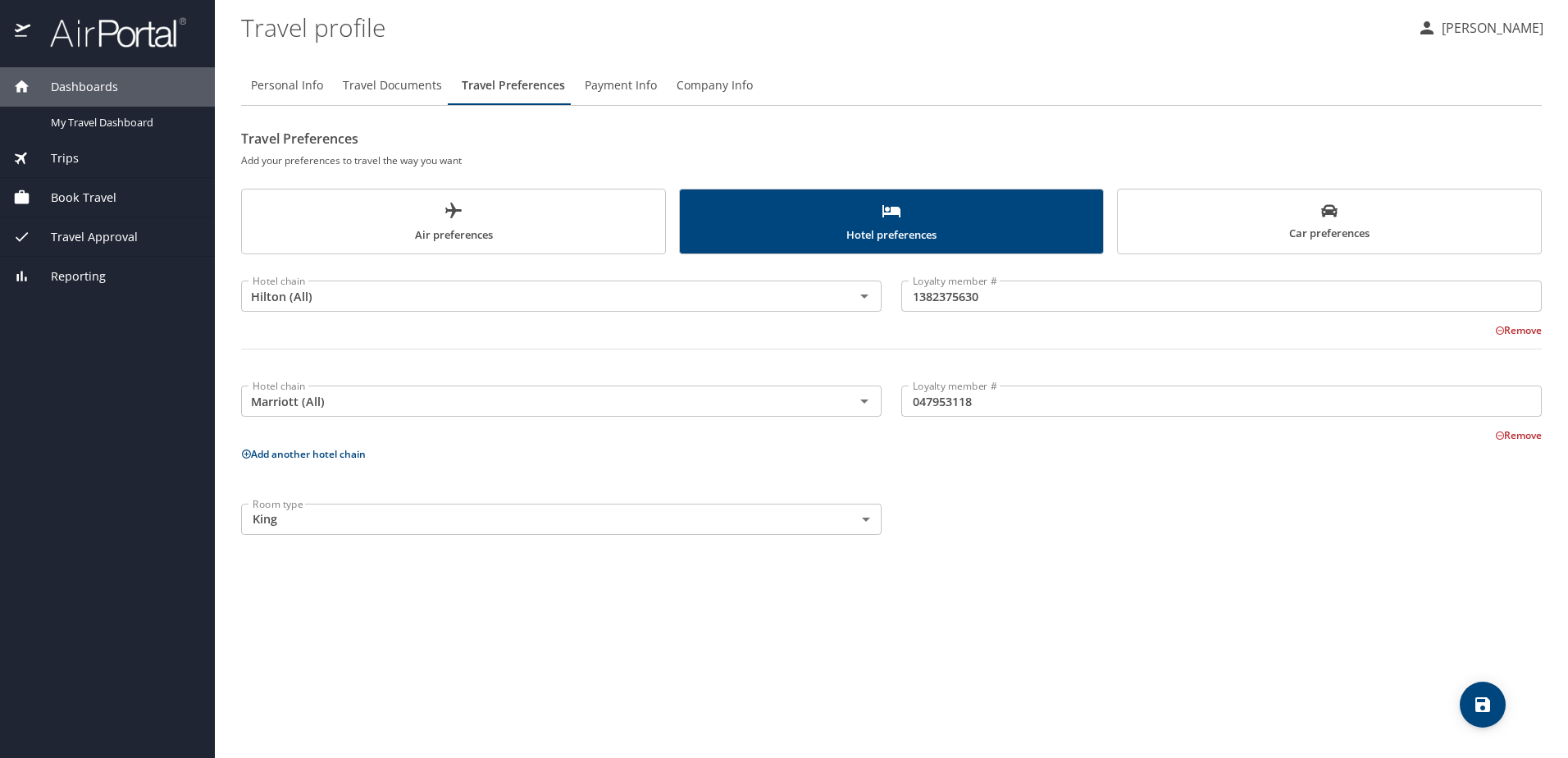
click at [1294, 232] on span "Car preferences" at bounding box center [1330, 223] width 404 height 40
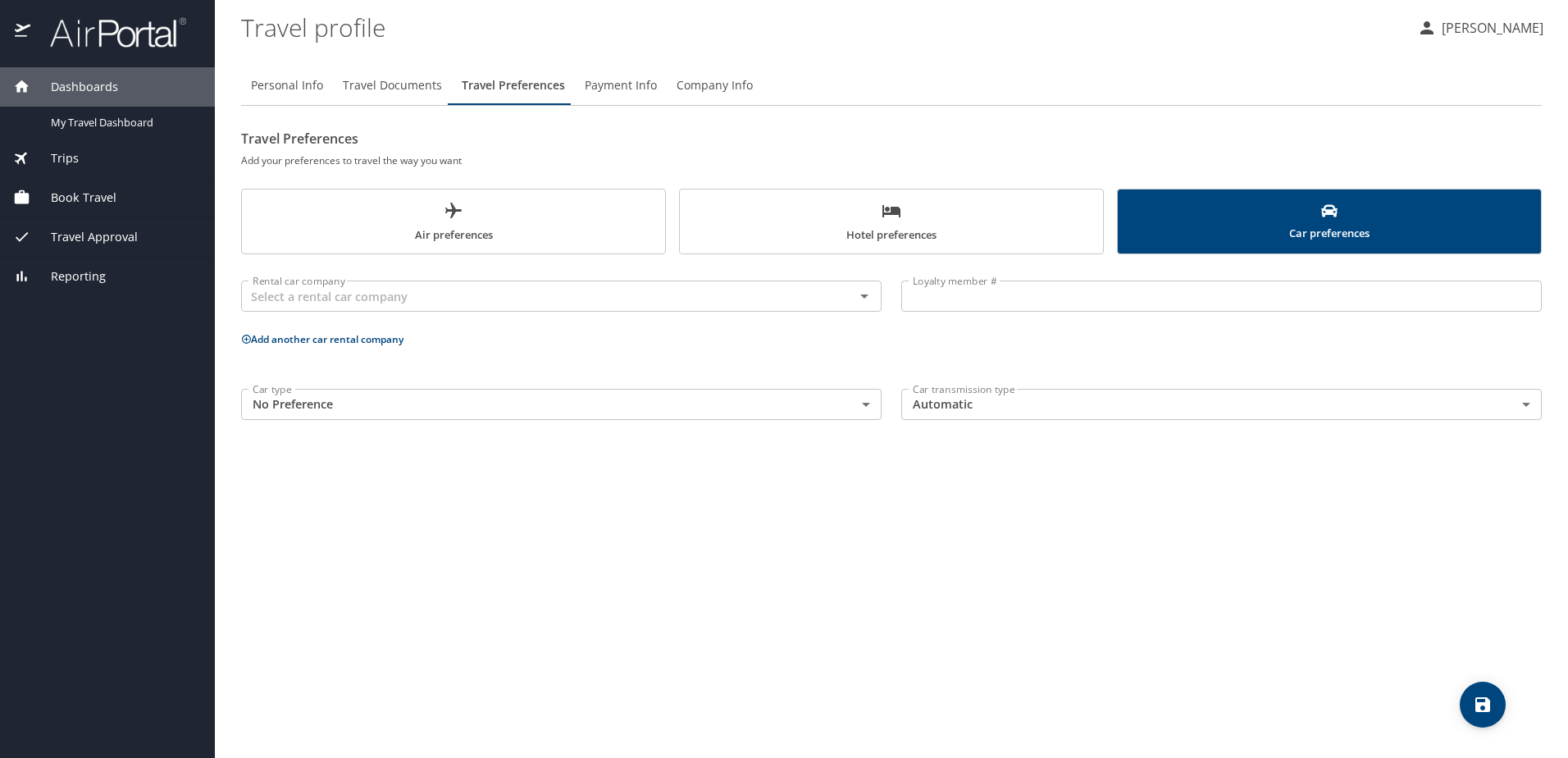
click at [542, 226] on span "Air preferences" at bounding box center [454, 223] width 404 height 44
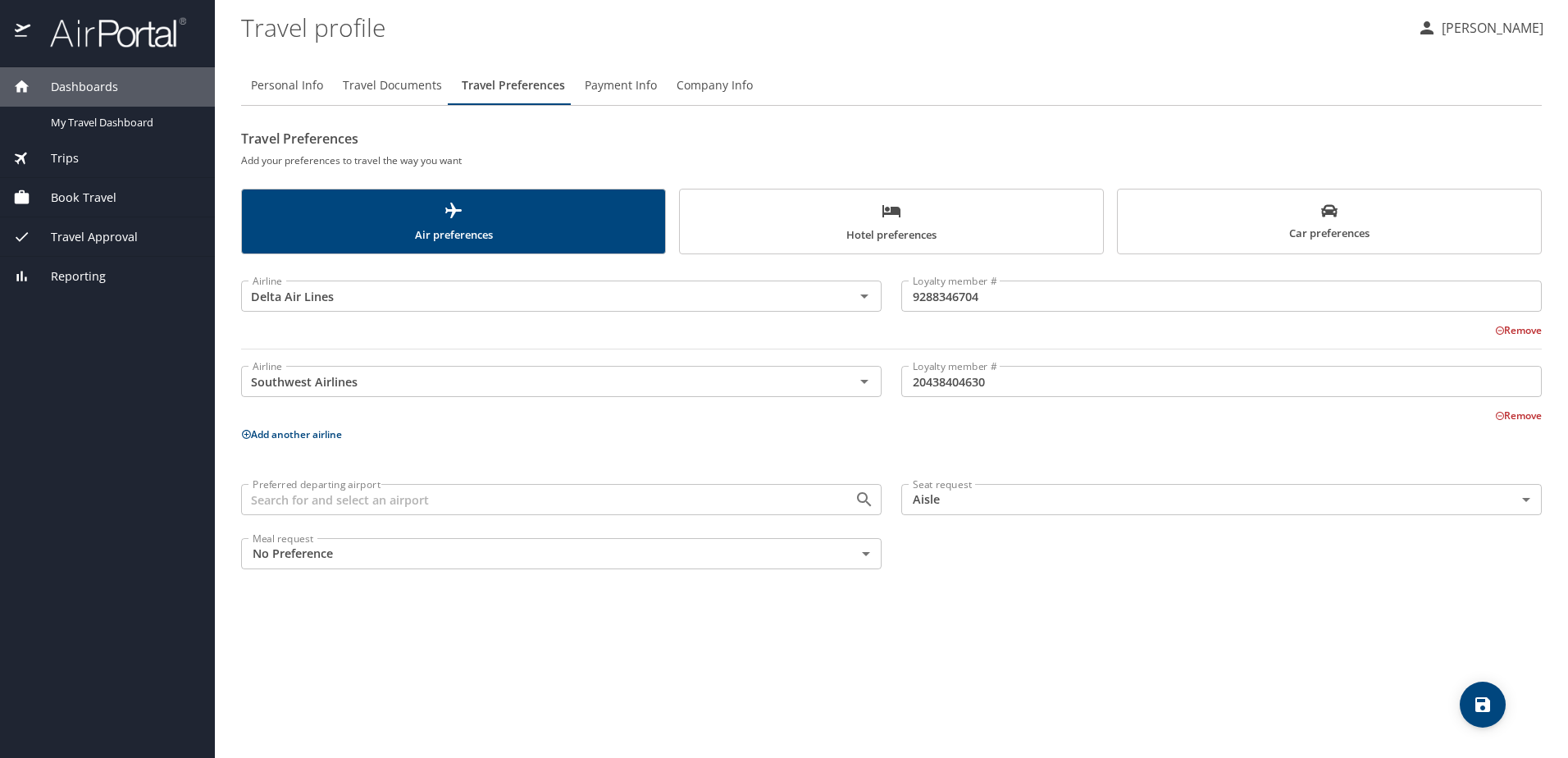
click at [680, 79] on span "Company Info" at bounding box center [715, 86] width 76 height 21
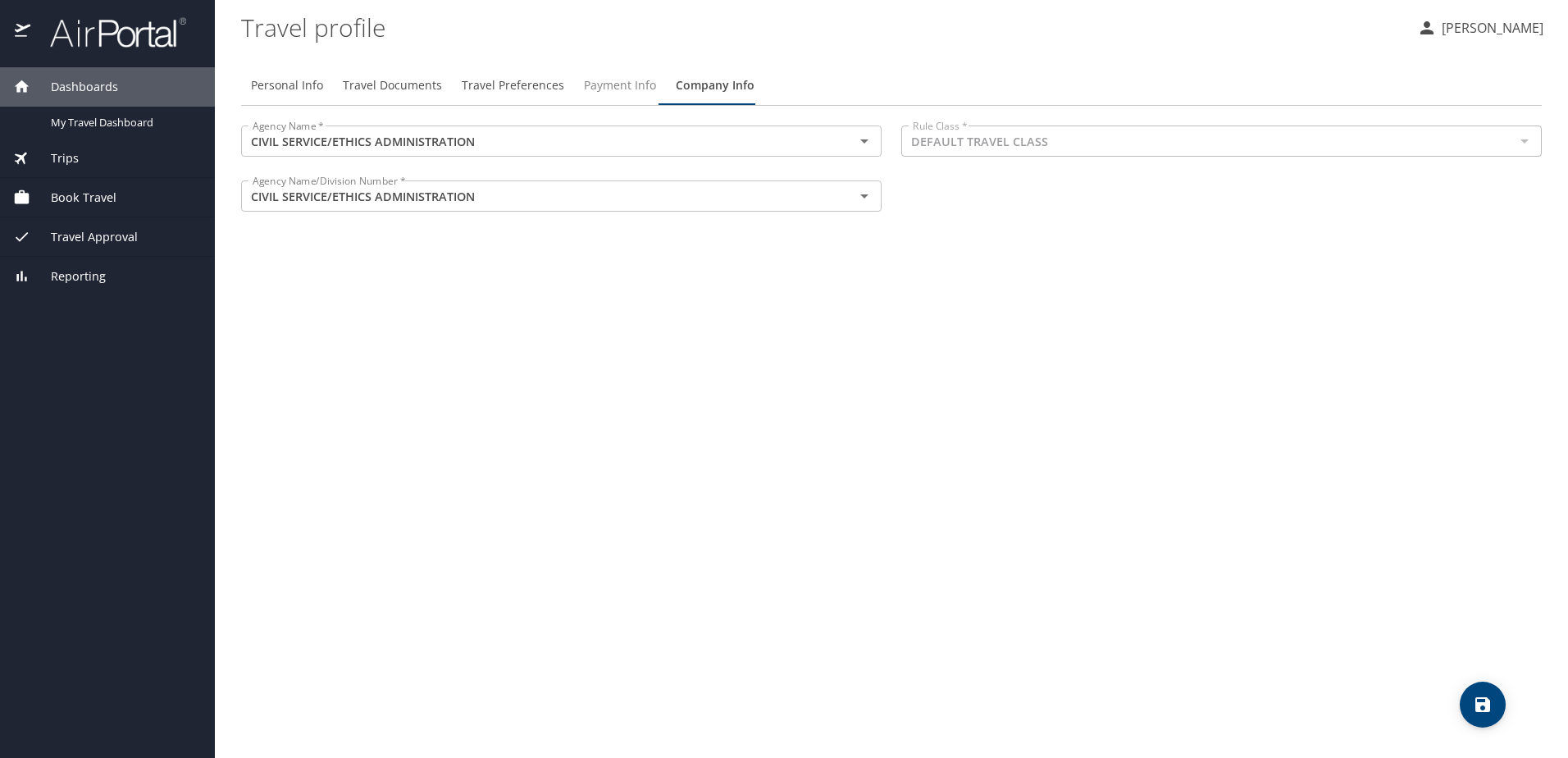
click at [621, 79] on span "Payment Info" at bounding box center [620, 86] width 72 height 21
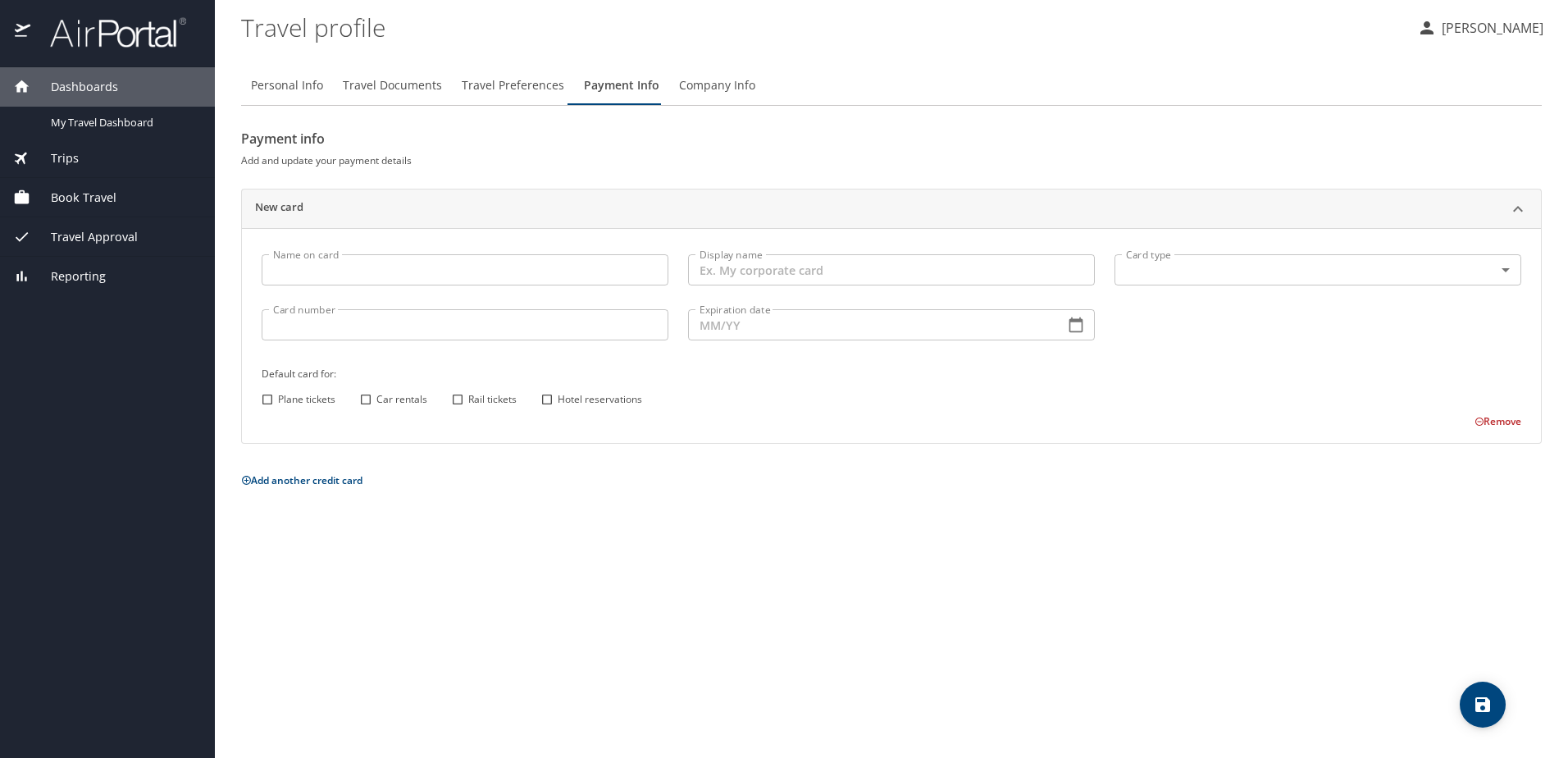
click at [711, 76] on span "Company Info" at bounding box center [717, 86] width 76 height 21
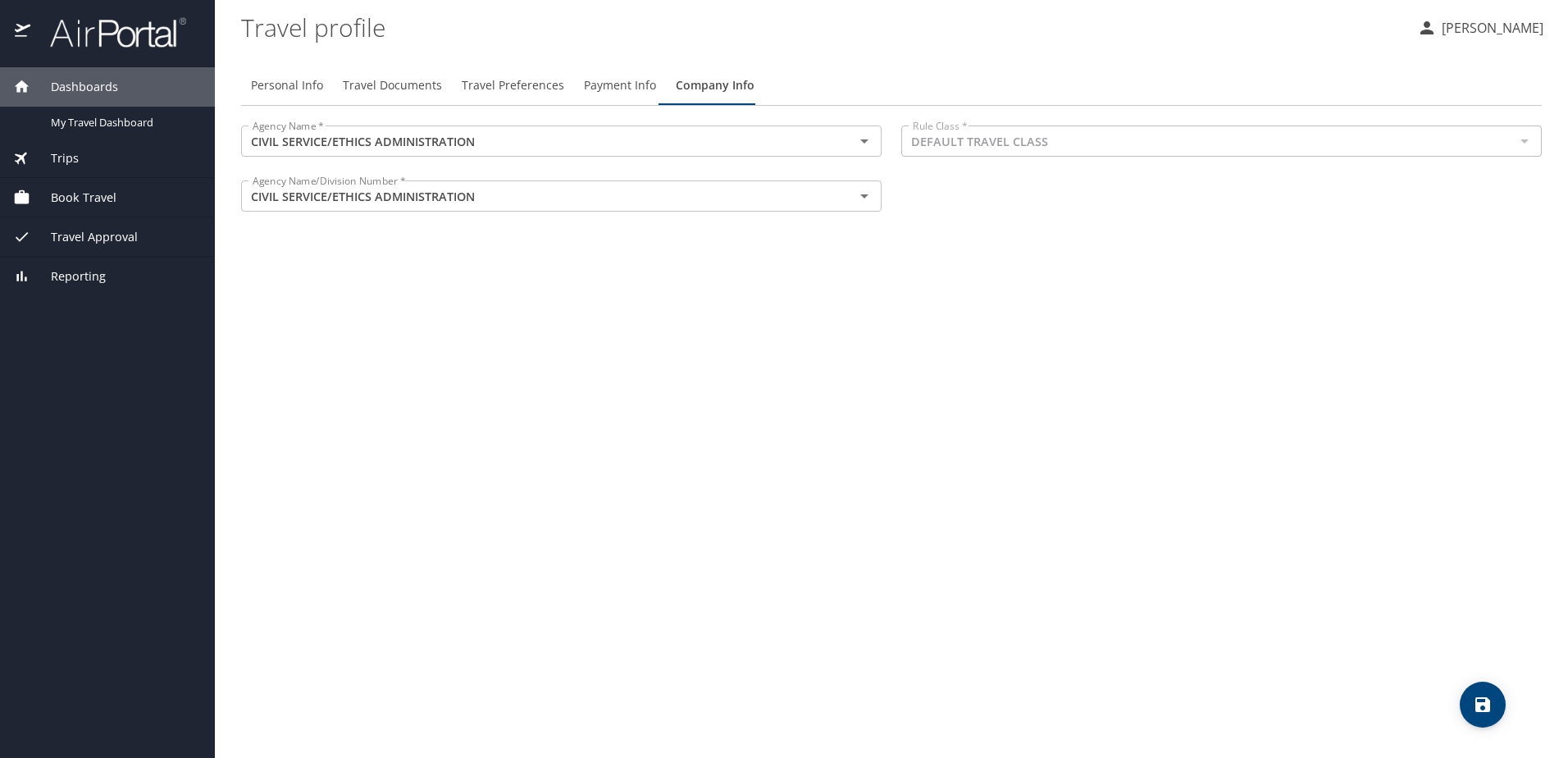
click at [616, 81] on span "Payment Info" at bounding box center [620, 86] width 72 height 21
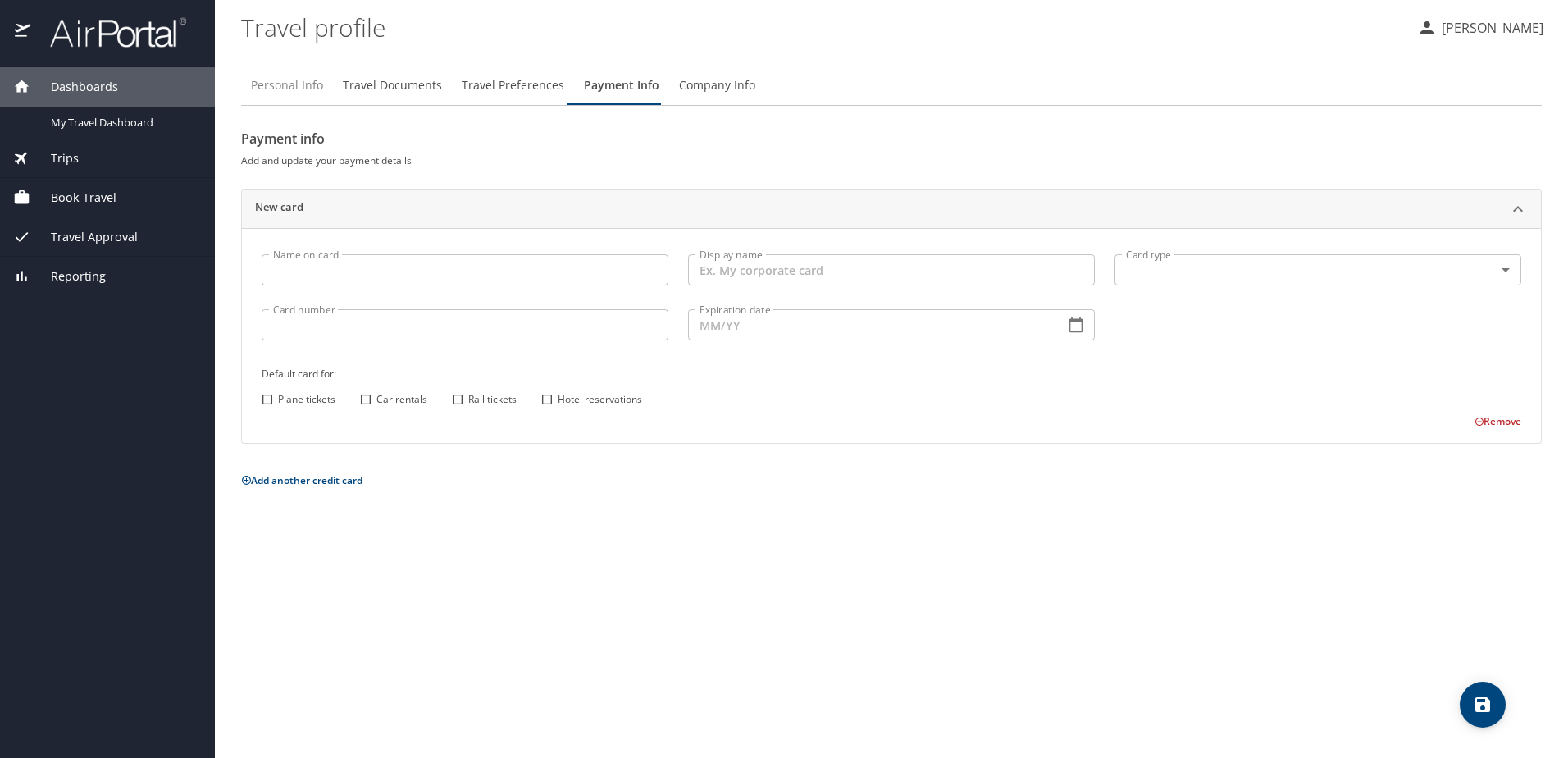
click at [292, 86] on span "Personal Info" at bounding box center [287, 86] width 72 height 21
select select "US"
